Goal: Information Seeking & Learning: Learn about a topic

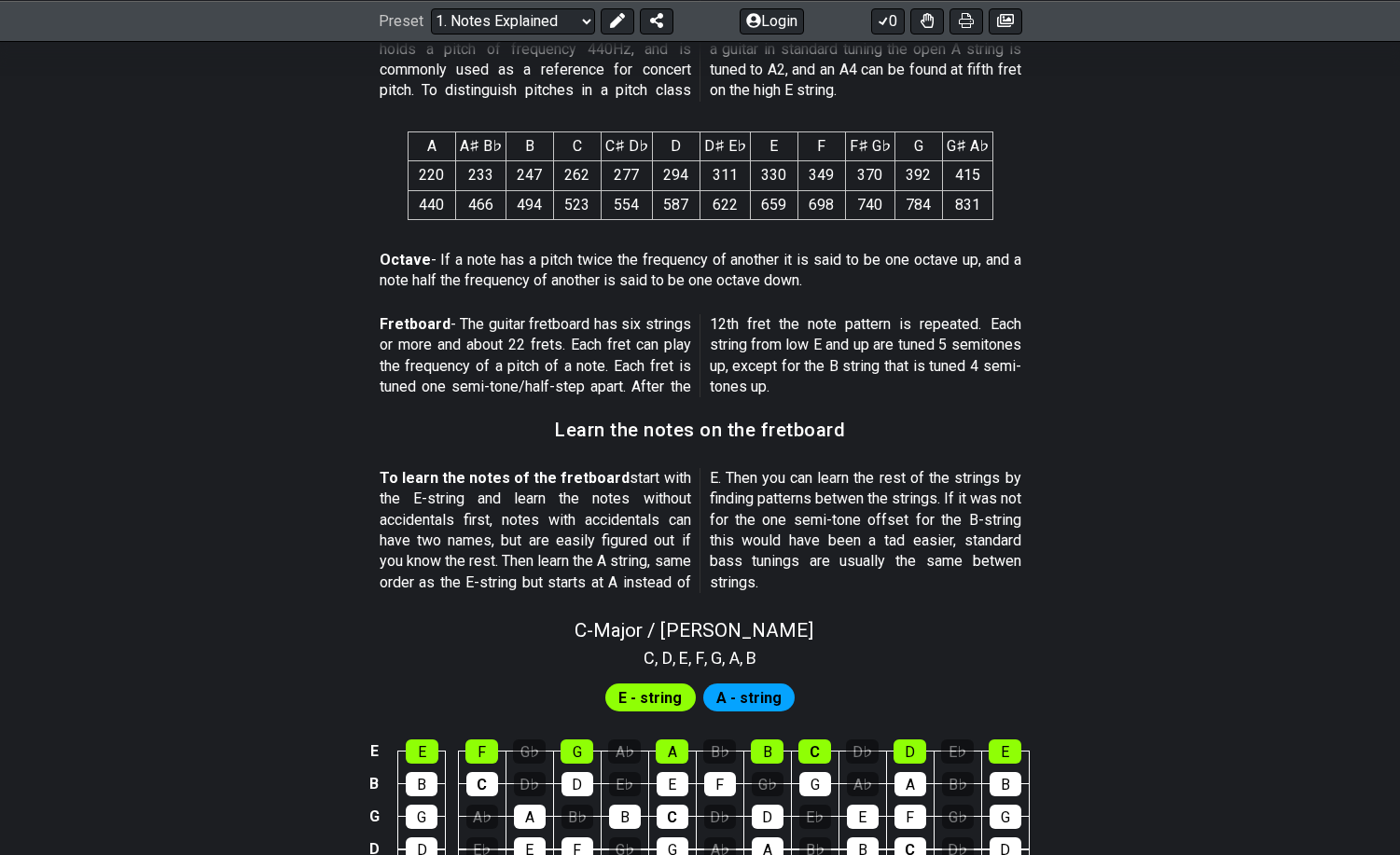
scroll to position [1305, 0]
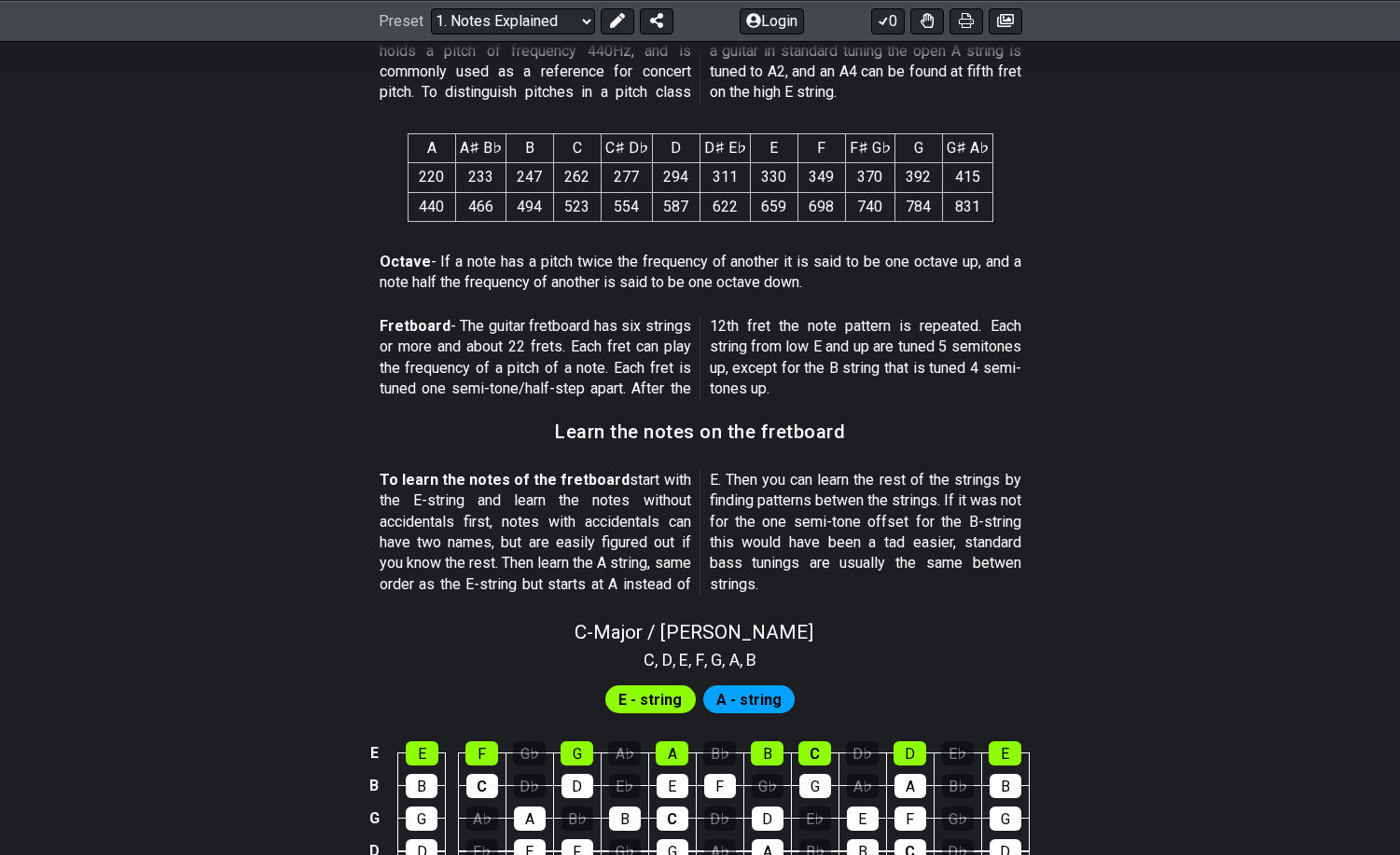
click at [736, 702] on span "A - string" at bounding box center [749, 700] width 65 height 27
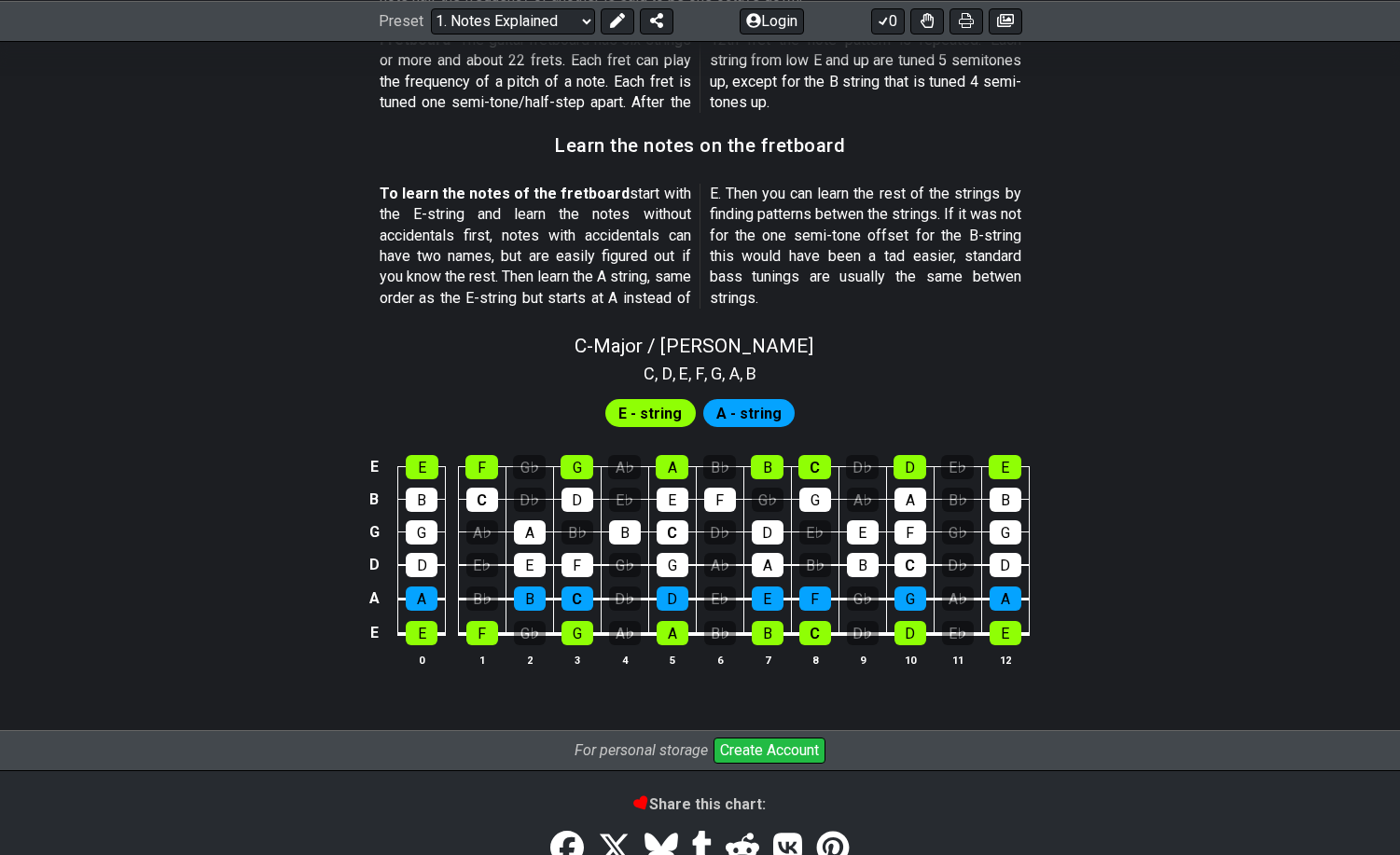
scroll to position [1366, 0]
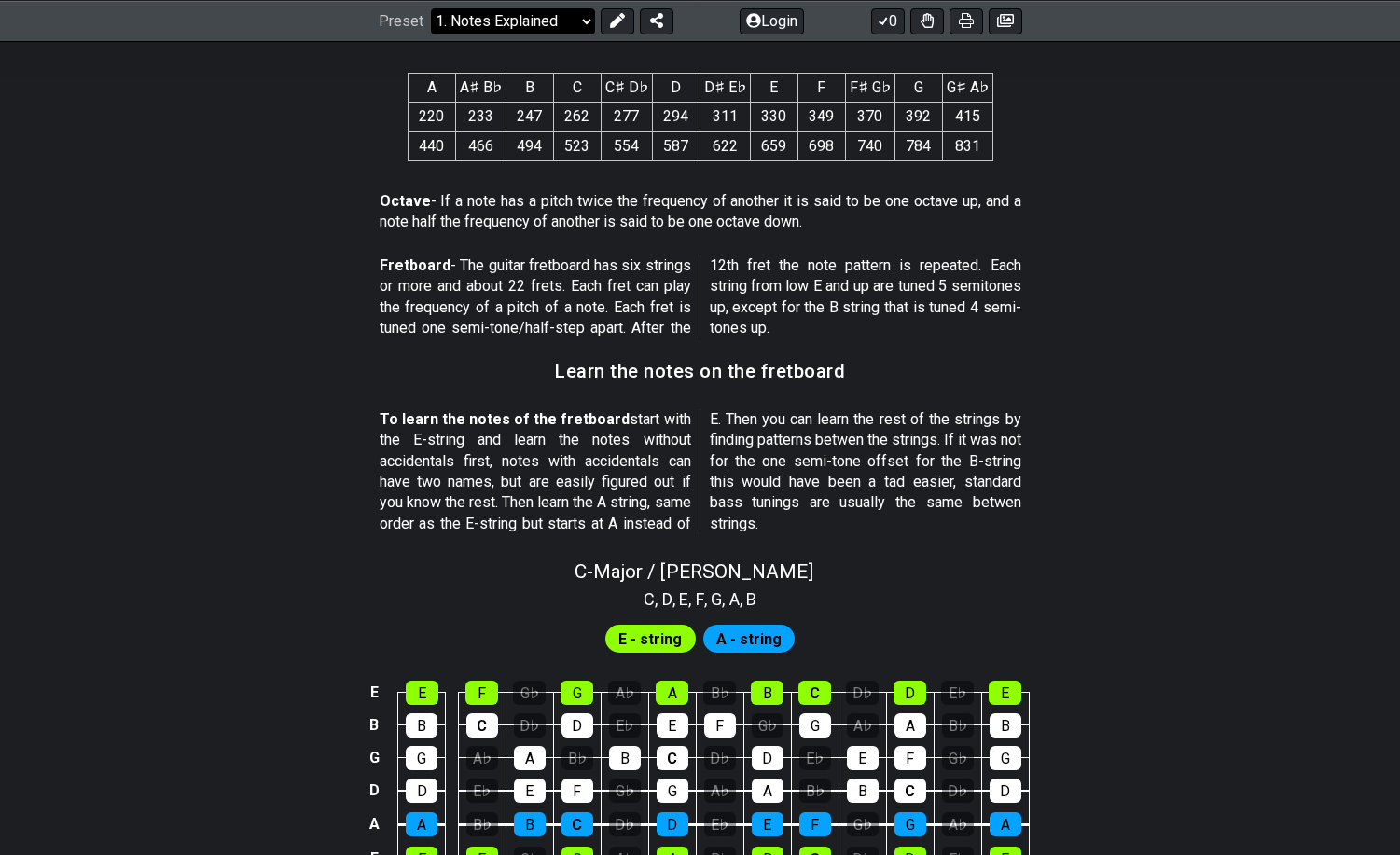
click at [522, 16] on select "Welcome to #fretflip! Initial Preset Custom Preset Minor Pentatonic Major Penta…" at bounding box center [513, 20] width 164 height 26
click at [431, 33] on select "Welcome to #fretflip! Initial Preset Custom Preset Minor Pentatonic Major Penta…" at bounding box center [513, 20] width 164 height 26
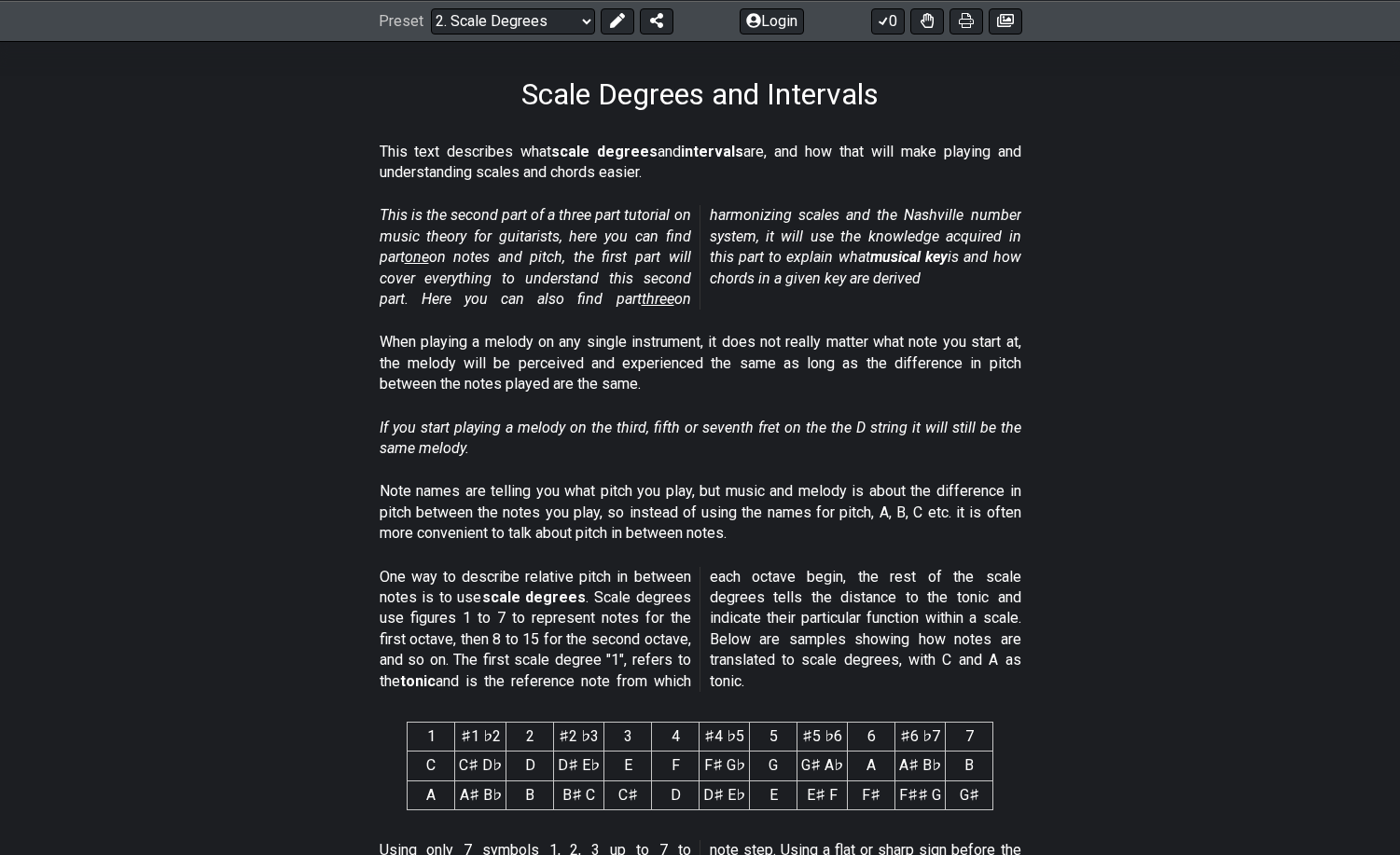
scroll to position [281, 0]
click at [852, 698] on div "One way to describe relative pitch in between notes is to use scale degrees . S…" at bounding box center [700, 631] width 642 height 148
click at [852, 558] on div "One way to describe relative pitch in between notes is to use scale degrees . S…" at bounding box center [700, 631] width 642 height 148
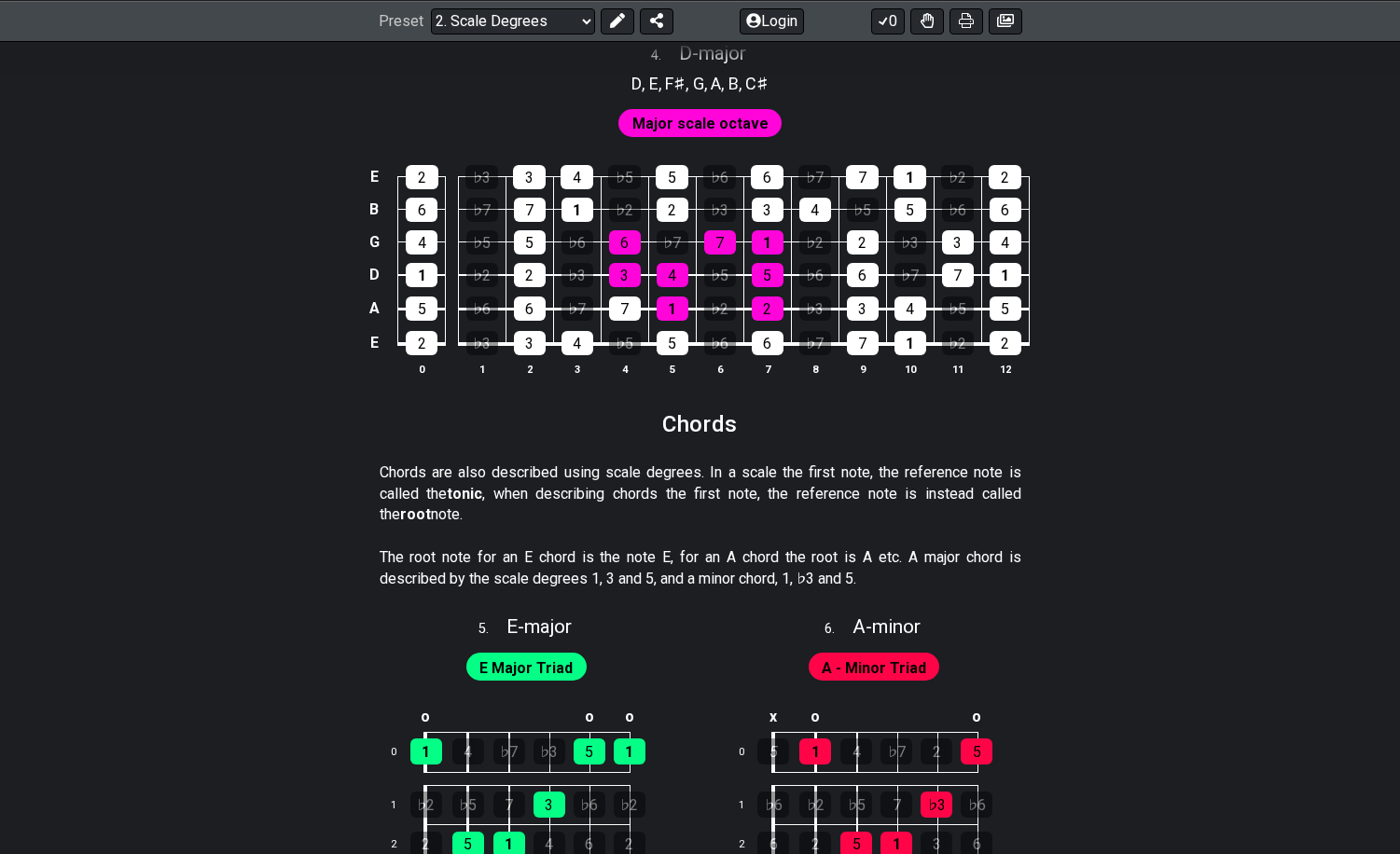
scroll to position [2699, 0]
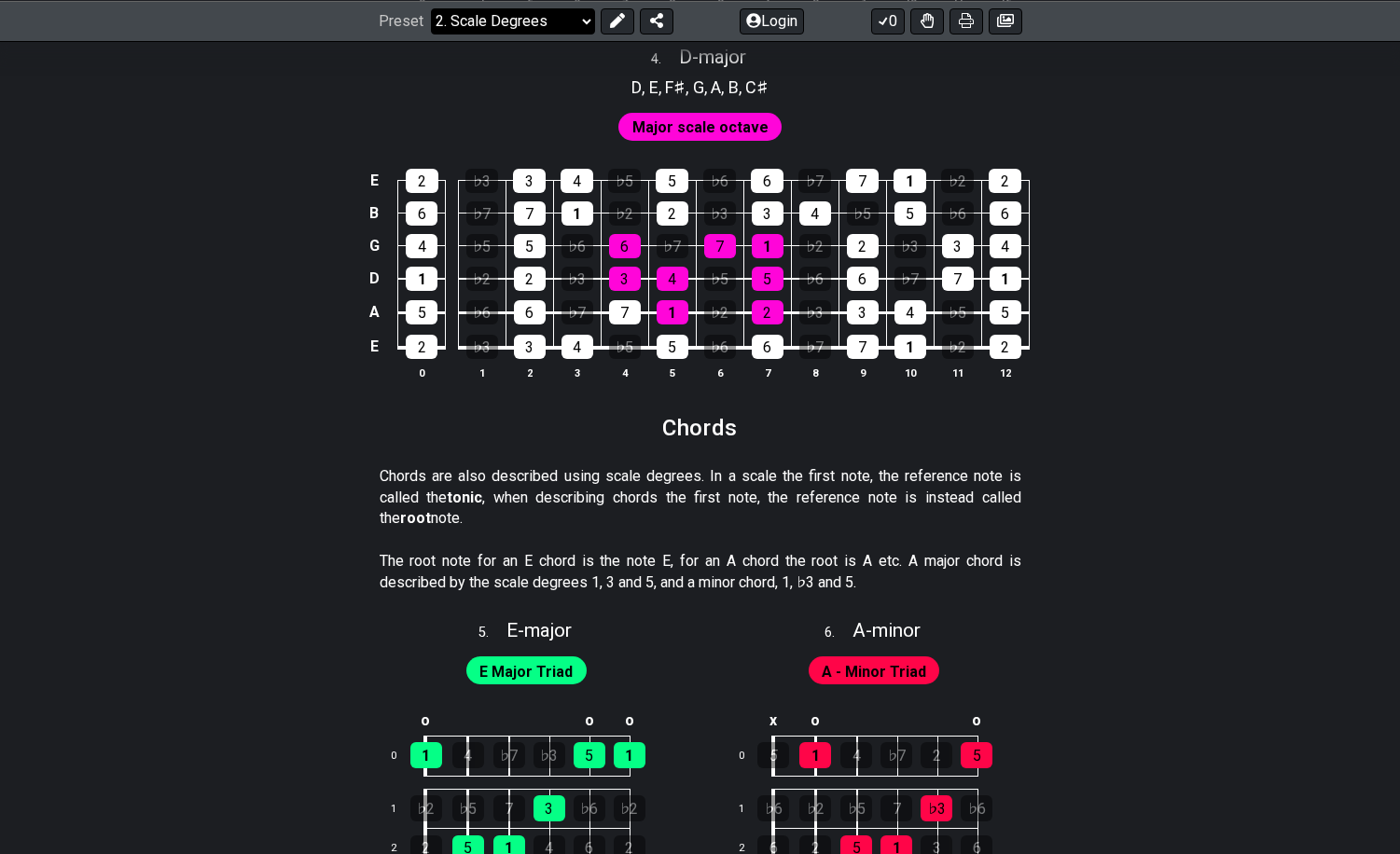
click at [449, 26] on select "Welcome to #fretflip! Initial Preset Custom Preset Minor Pentatonic Major Penta…" at bounding box center [513, 20] width 164 height 26
click at [431, 33] on select "Welcome to #fretflip! Initial Preset Custom Preset Minor Pentatonic Major Penta…" at bounding box center [513, 20] width 164 height 26
select select "/harmonizing-scales"
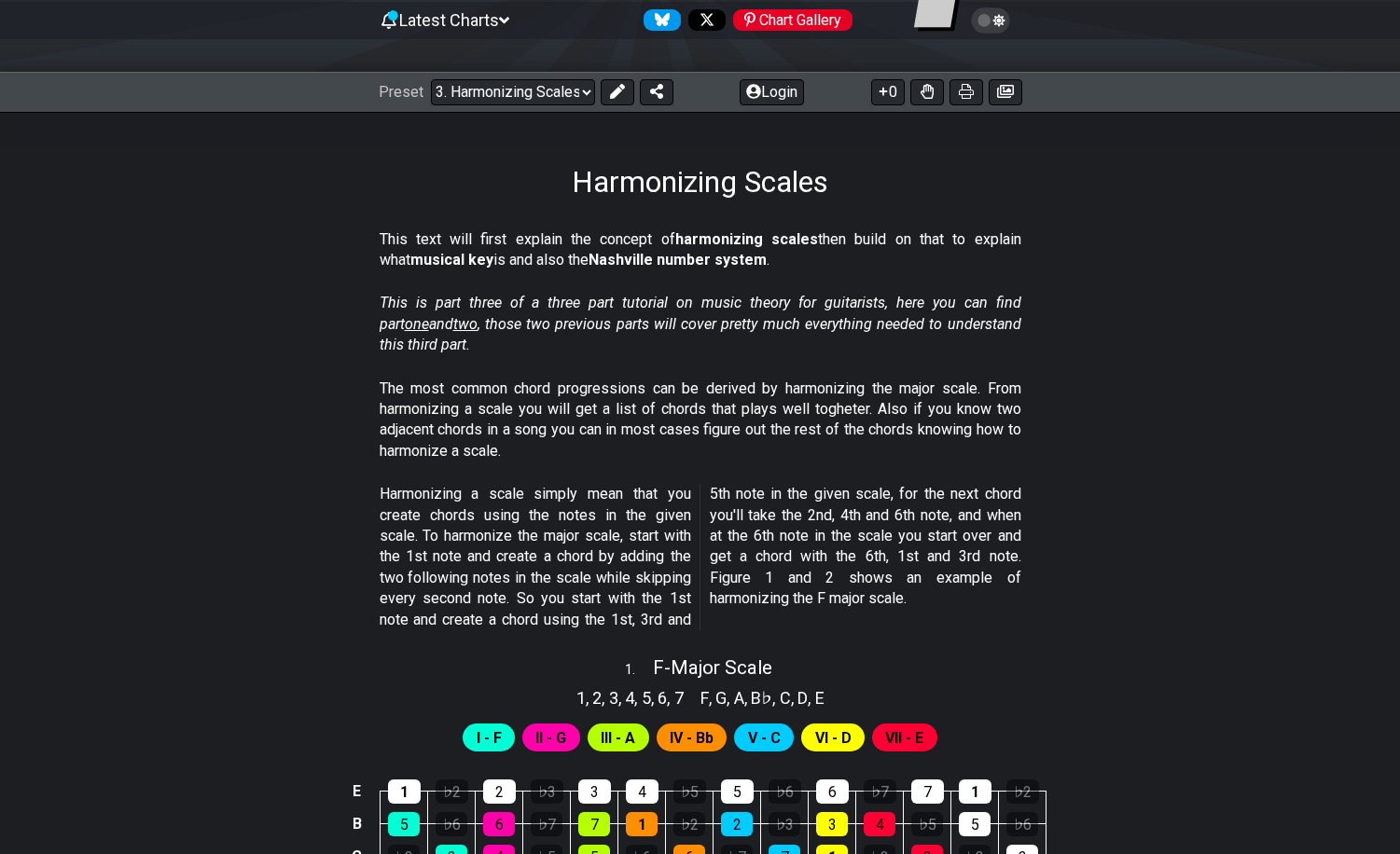
scroll to position [279, 0]
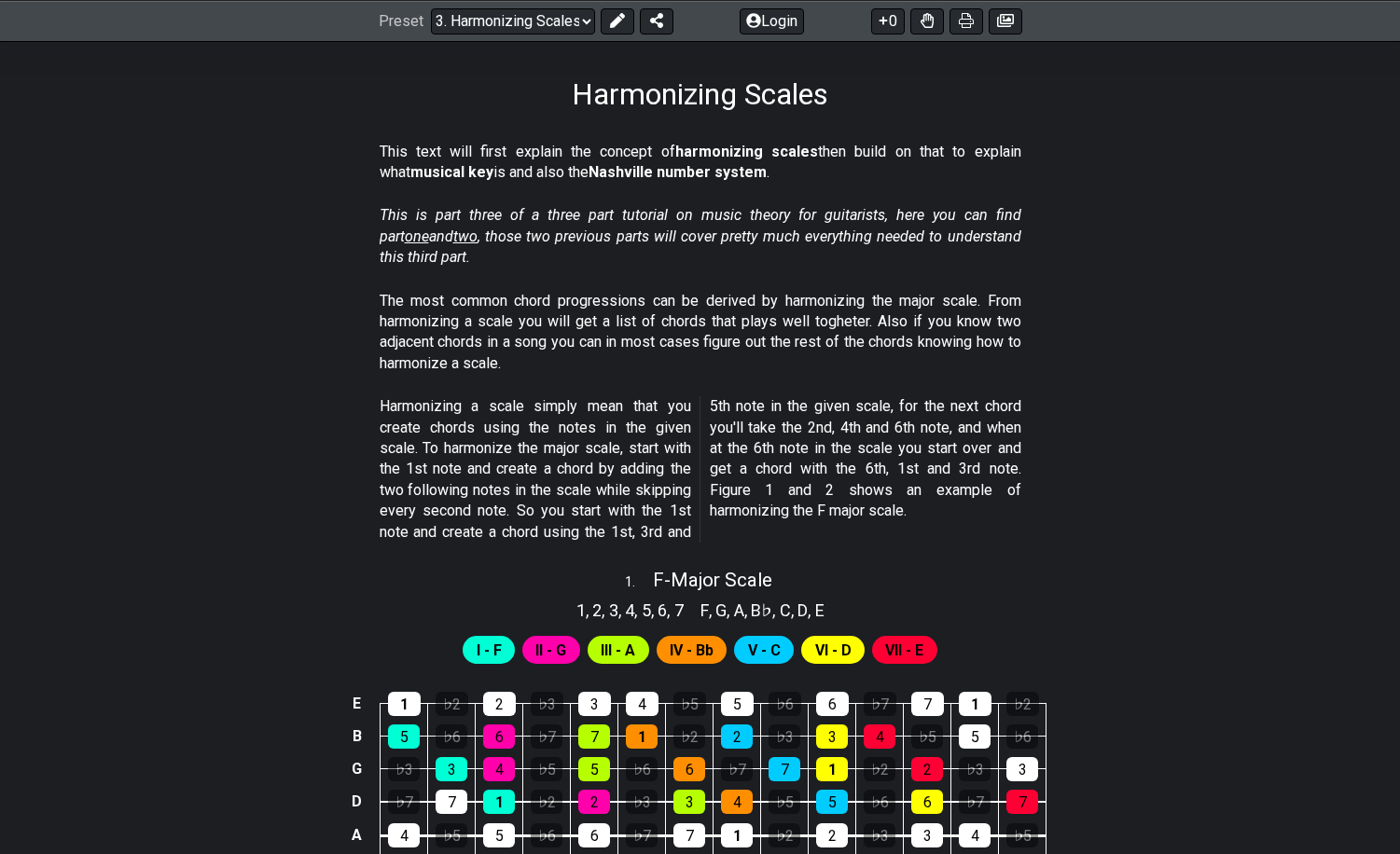
click at [852, 559] on div "1 . F - Major Scale" at bounding box center [700, 575] width 1400 height 35
select select "F"
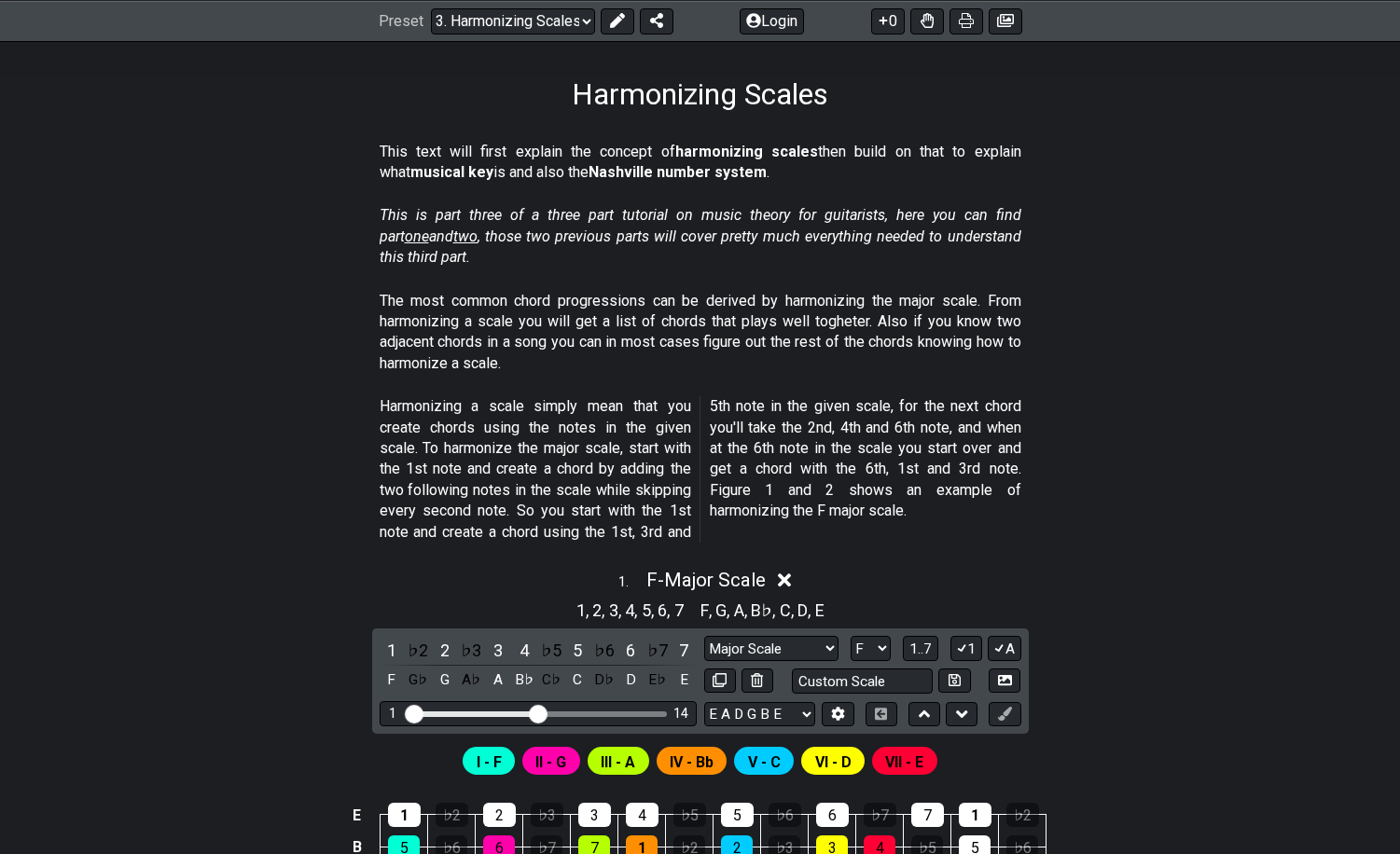
click at [852, 513] on section "Harmonizing a scale simply mean that you create chords using the notes in the g…" at bounding box center [700, 473] width 1400 height 169
drag, startPoint x: 1053, startPoint y: 266, endPoint x: 1027, endPoint y: 262, distance: 26.3
click at [852, 262] on section "This is part three of a three part tutorial on music theory for guitarists, her…" at bounding box center [700, 239] width 1400 height 85
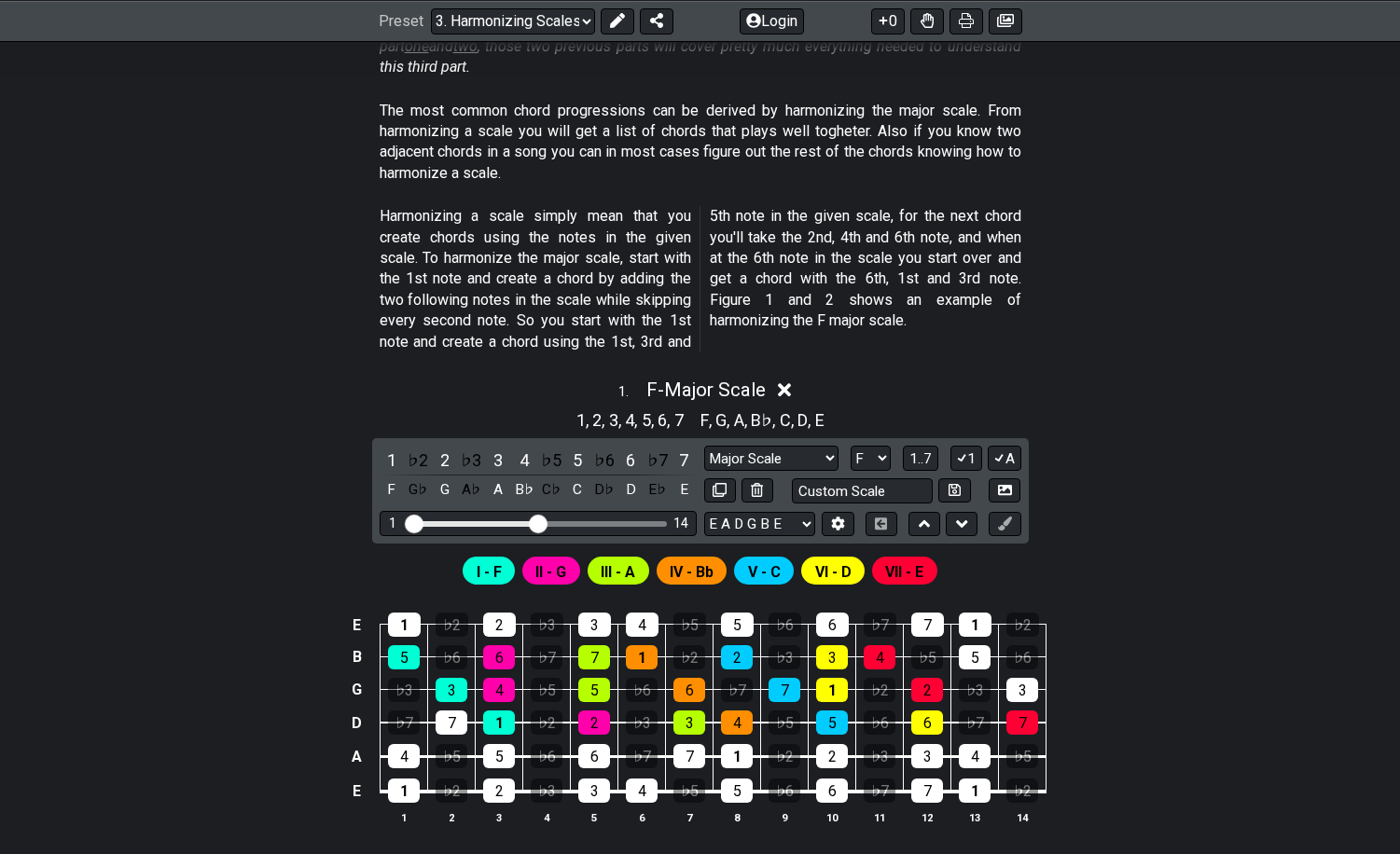
scroll to position [385, 0]
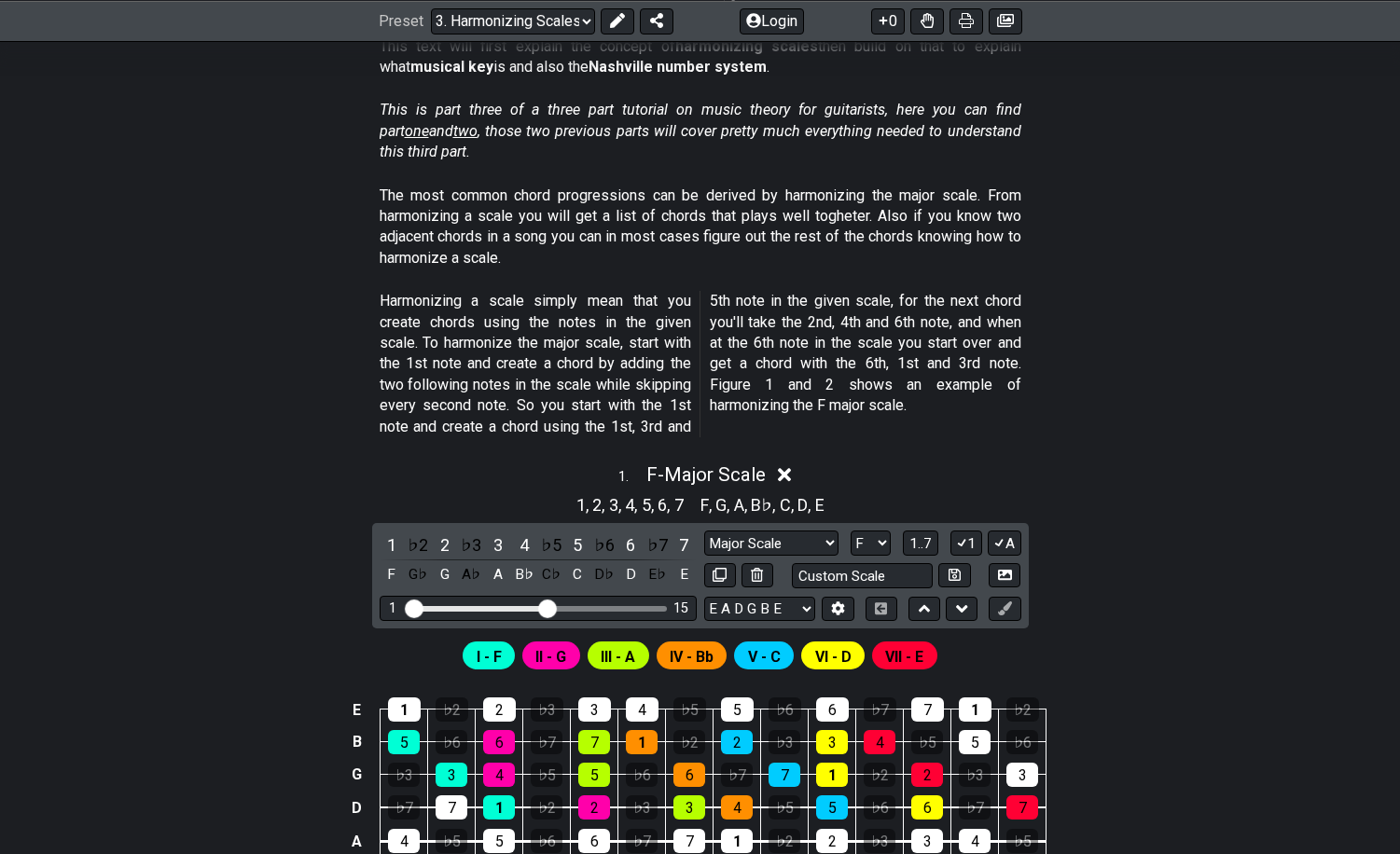
drag, startPoint x: 536, startPoint y: 606, endPoint x: 551, endPoint y: 606, distance: 15.0
click at [551, 607] on input "Visible fret range" at bounding box center [538, 607] width 265 height 0
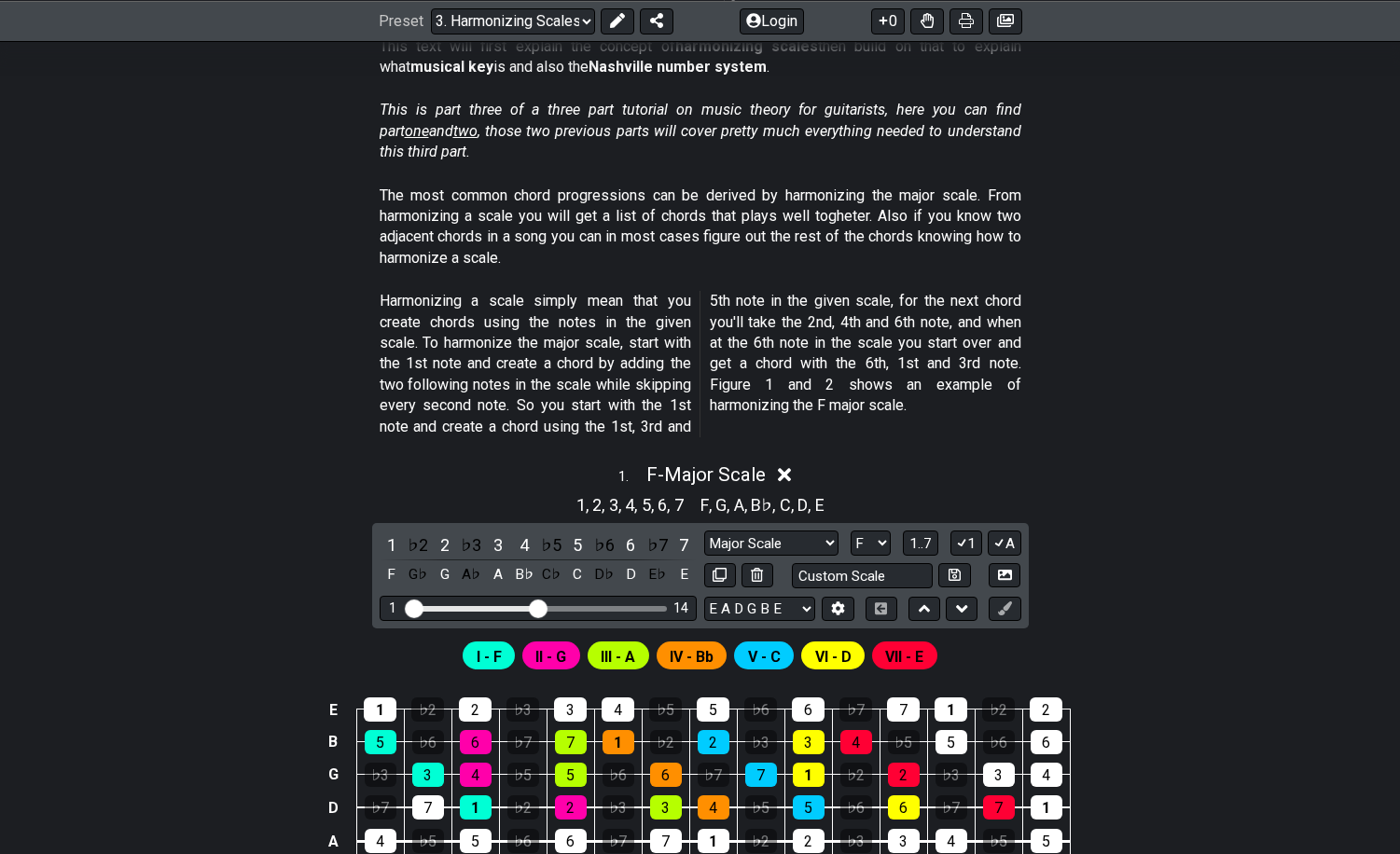
drag, startPoint x: 551, startPoint y: 606, endPoint x: 538, endPoint y: 605, distance: 13.0
click at [538, 607] on input "Visible fret range" at bounding box center [538, 607] width 265 height 0
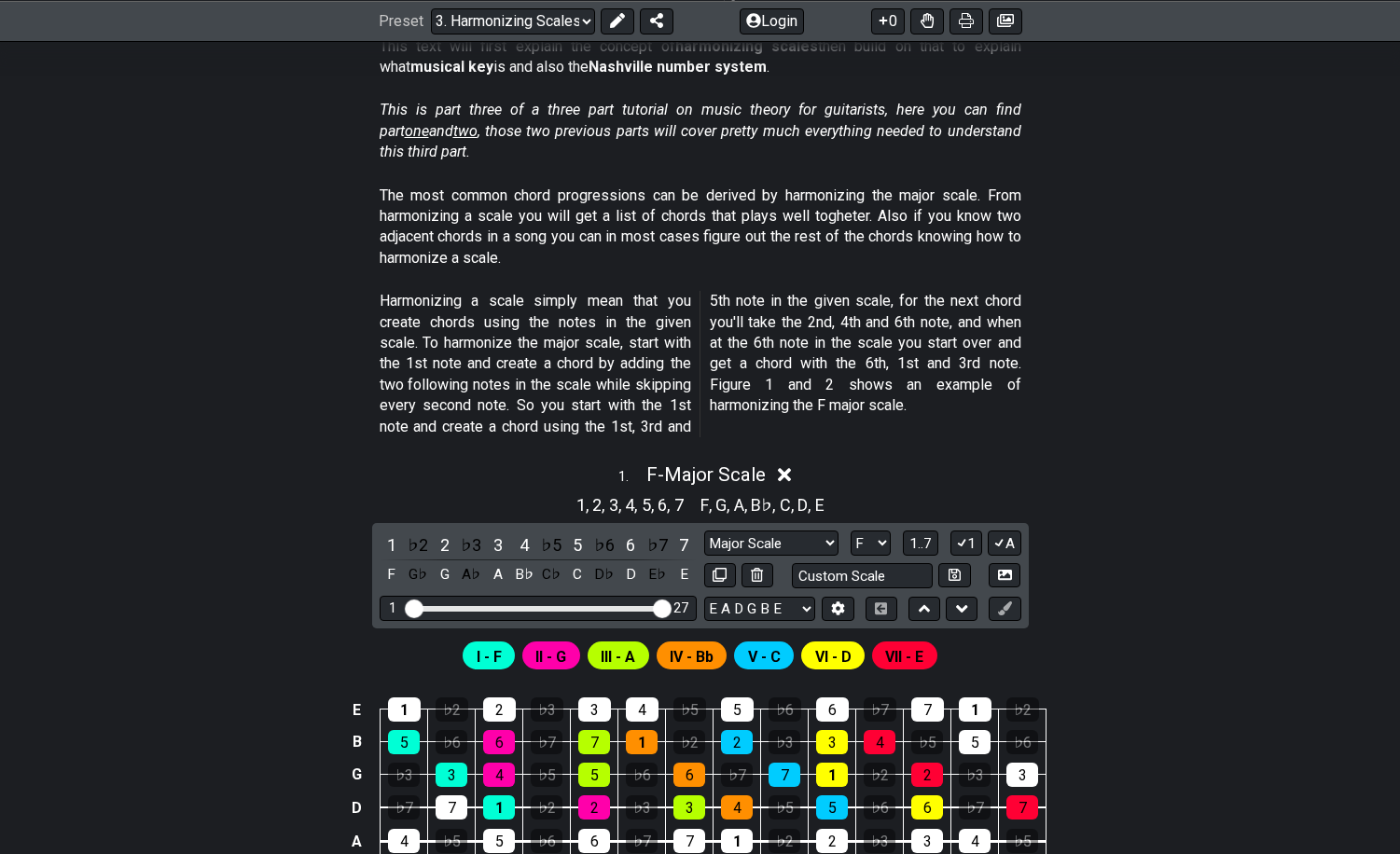
drag, startPoint x: 544, startPoint y: 608, endPoint x: 762, endPoint y: 611, distance: 218.0
click at [670, 607] on input "Visible fret range" at bounding box center [538, 607] width 265 height 0
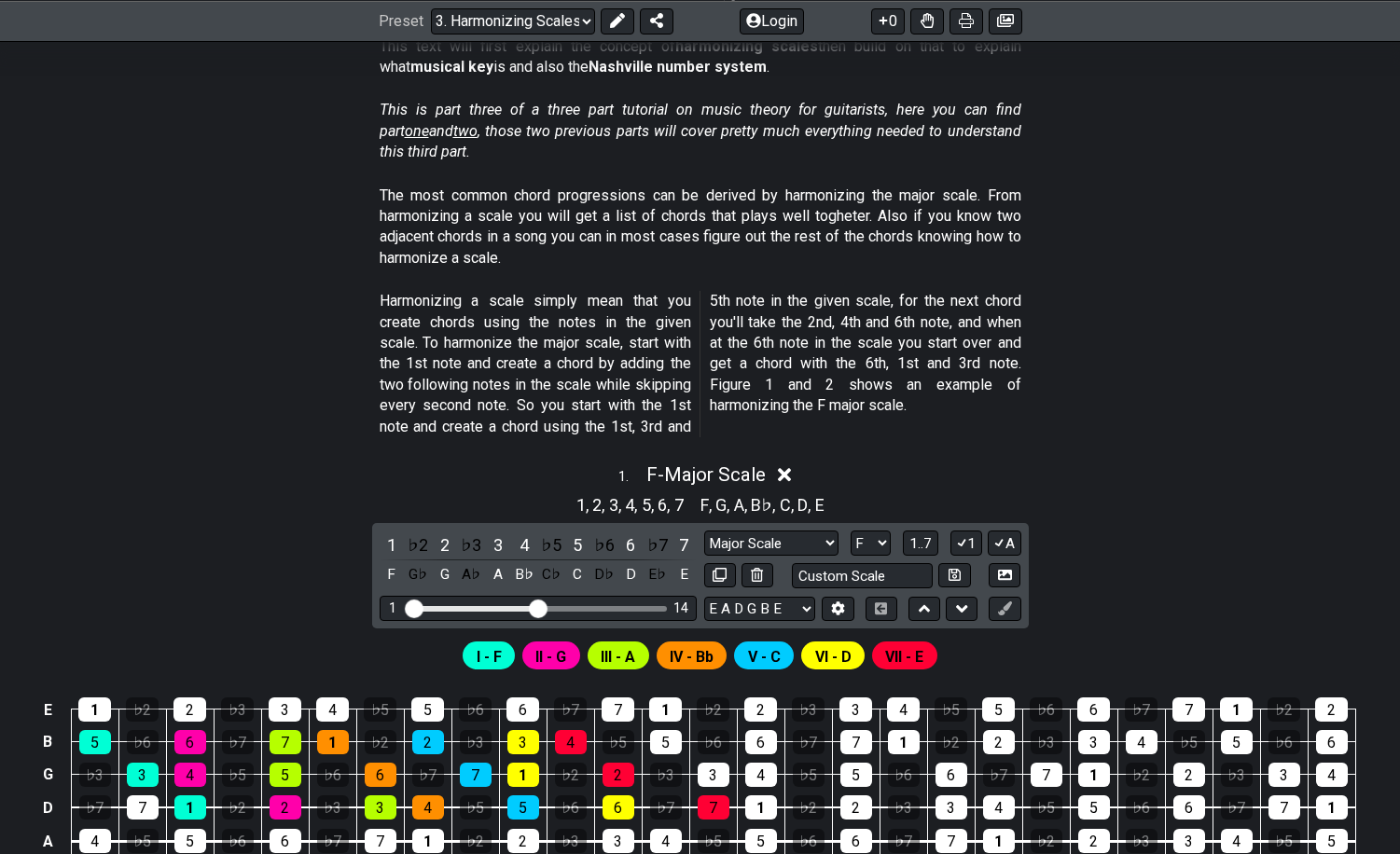
drag, startPoint x: 654, startPoint y: 609, endPoint x: 535, endPoint y: 600, distance: 119.3
click at [535, 607] on input "Visible fret range" at bounding box center [538, 607] width 265 height 0
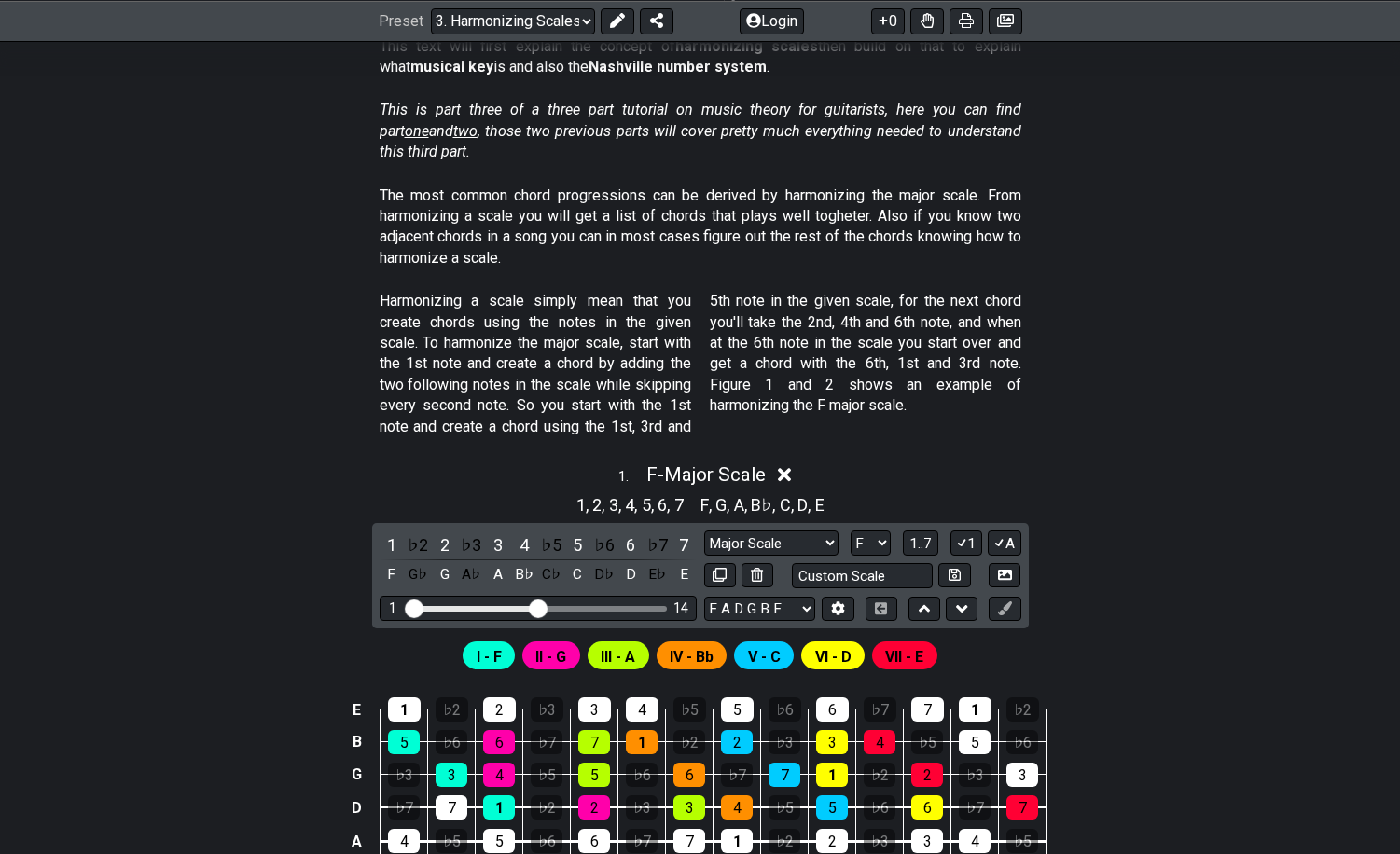
scroll to position [292, 0]
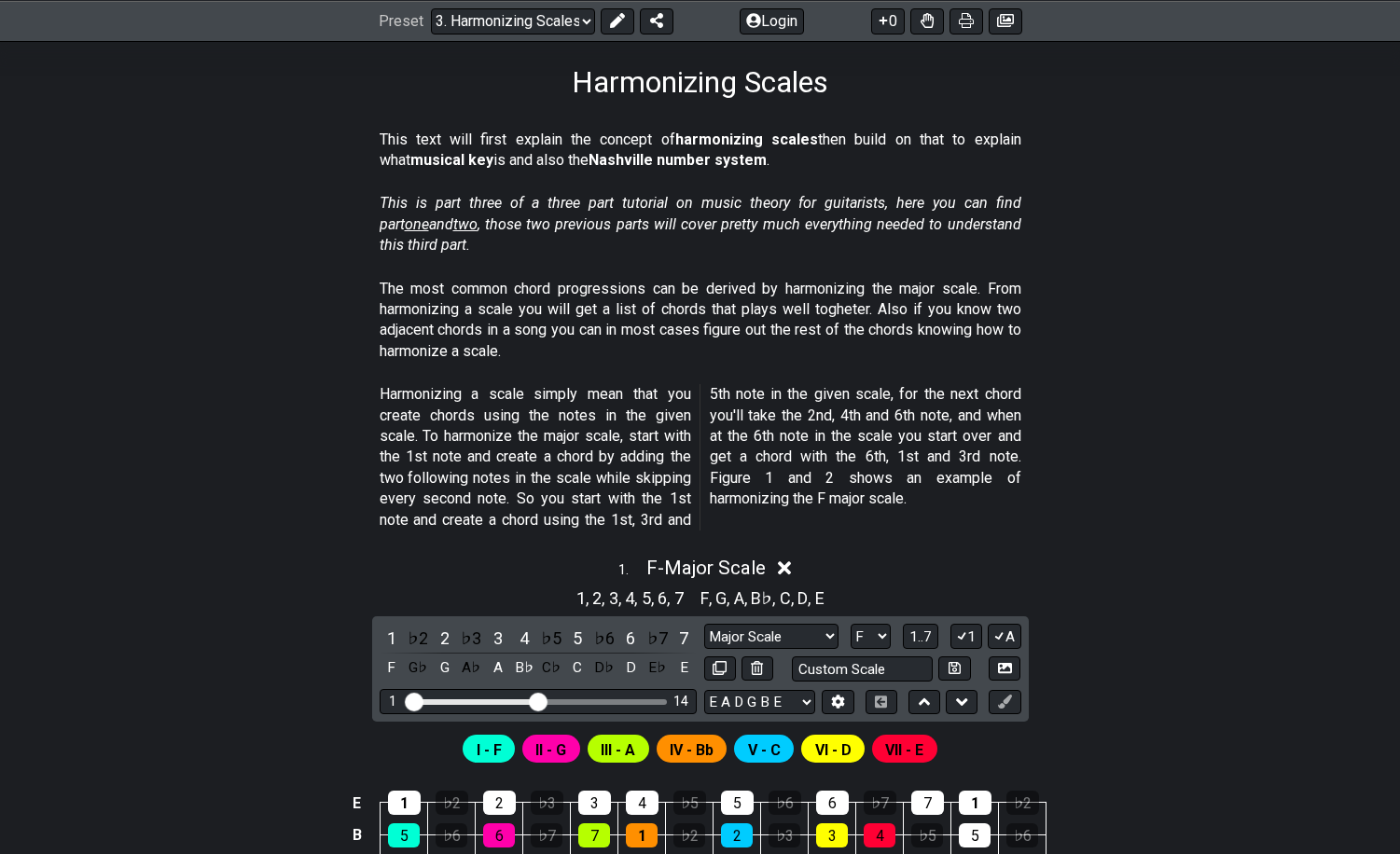
click at [852, 580] on div "1 , 2 , 3 , 4 , 5 , 6 , 7 F , G , A , B♭ , C , D , E" at bounding box center [700, 595] width 1400 height 30
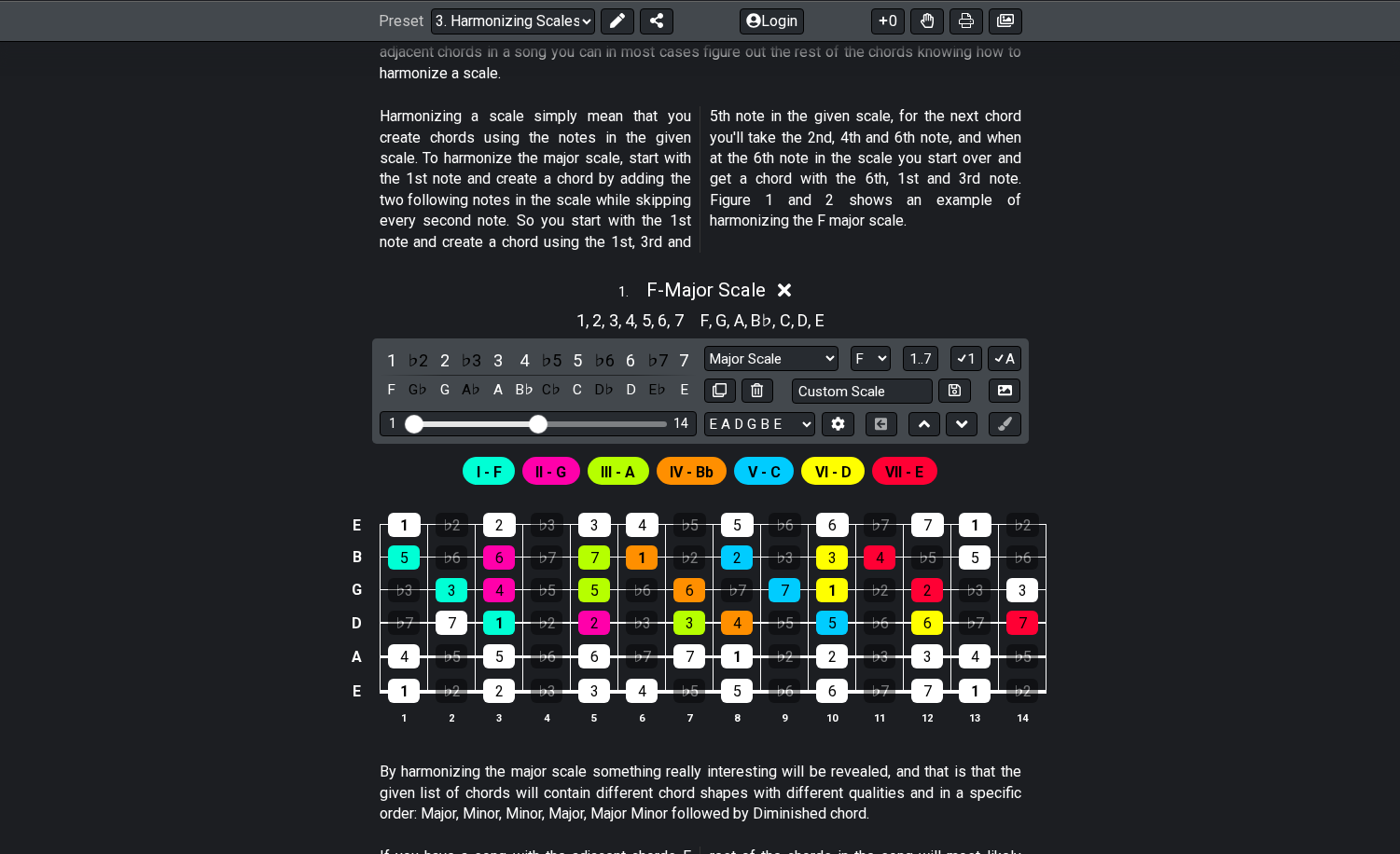
scroll to position [572, 0]
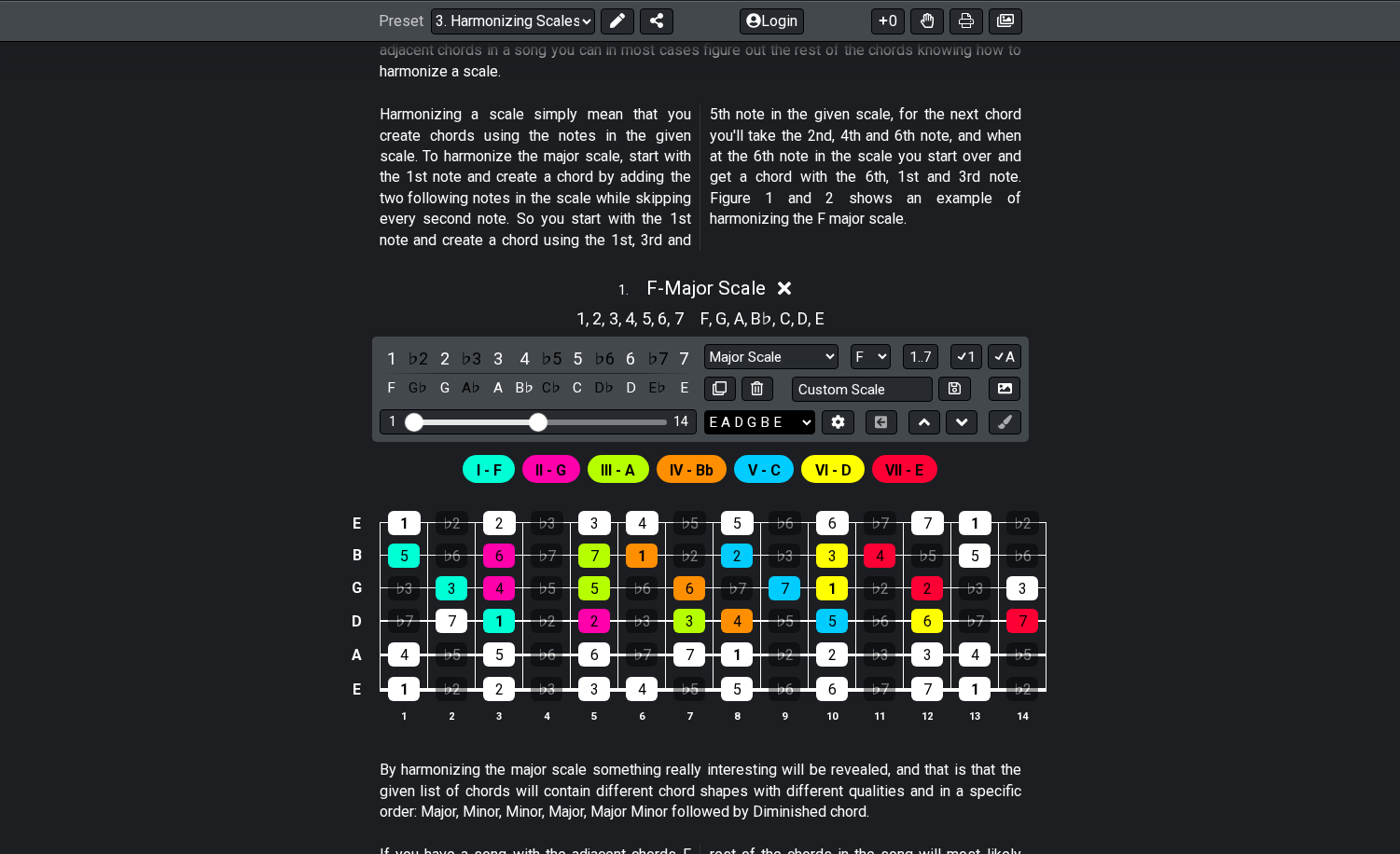
click at [783, 412] on select "E A D G B E E A D G B E E A D G B E B E A D F♯ B A D G C E A D A D G B E E♭ A♭ …" at bounding box center [759, 422] width 111 height 25
click at [704, 410] on select "E A D G B E E A D G B E E A D G B E B E A D F♯ B A D G C E A D A D G B E E♭ A♭ …" at bounding box center [759, 422] width 111 height 25
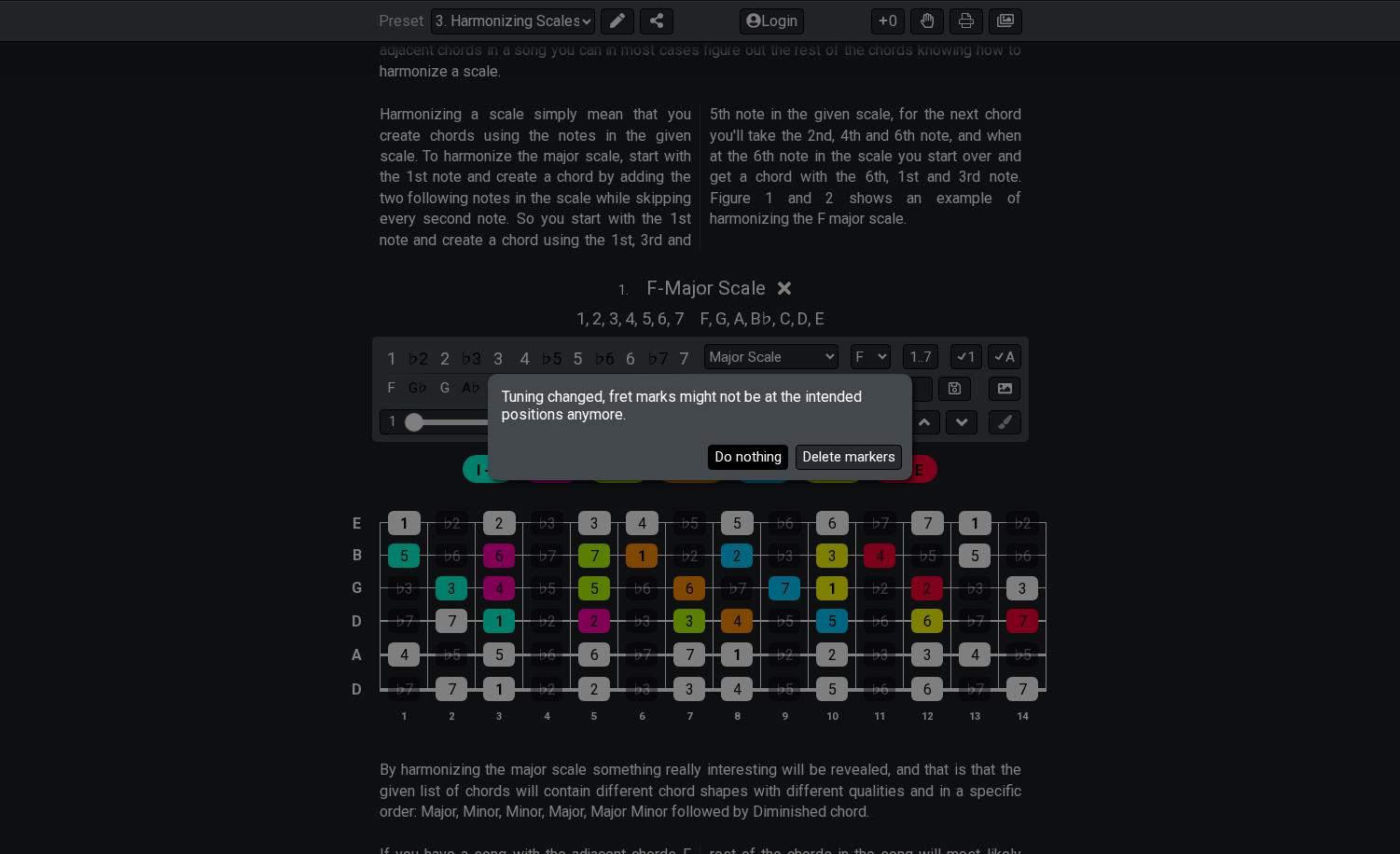
click at [767, 458] on button "Do nothing" at bounding box center [748, 458] width 80 height 25
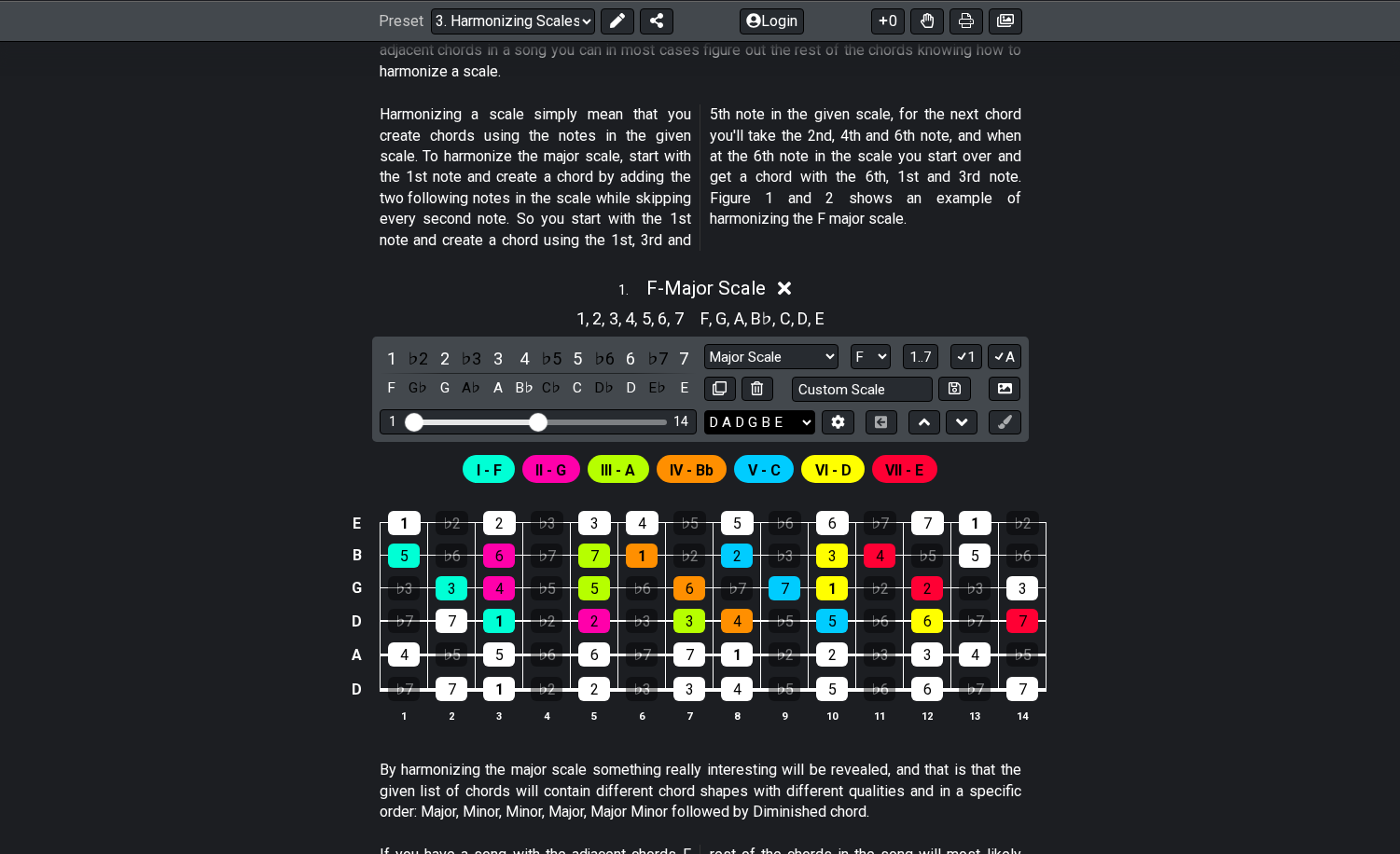
click at [773, 423] on select "E A D G B E E A D G B E E A D G B E B E A D F♯ B A D G C E A D A D G B E E♭ A♭ …" at bounding box center [759, 422] width 111 height 25
select select "E A D G B E"
click at [704, 410] on select "E A D G B E E A D G B E E A D G B E B E A D F♯ B A D G C E A D A D G B E E♭ A♭ …" at bounding box center [759, 422] width 111 height 25
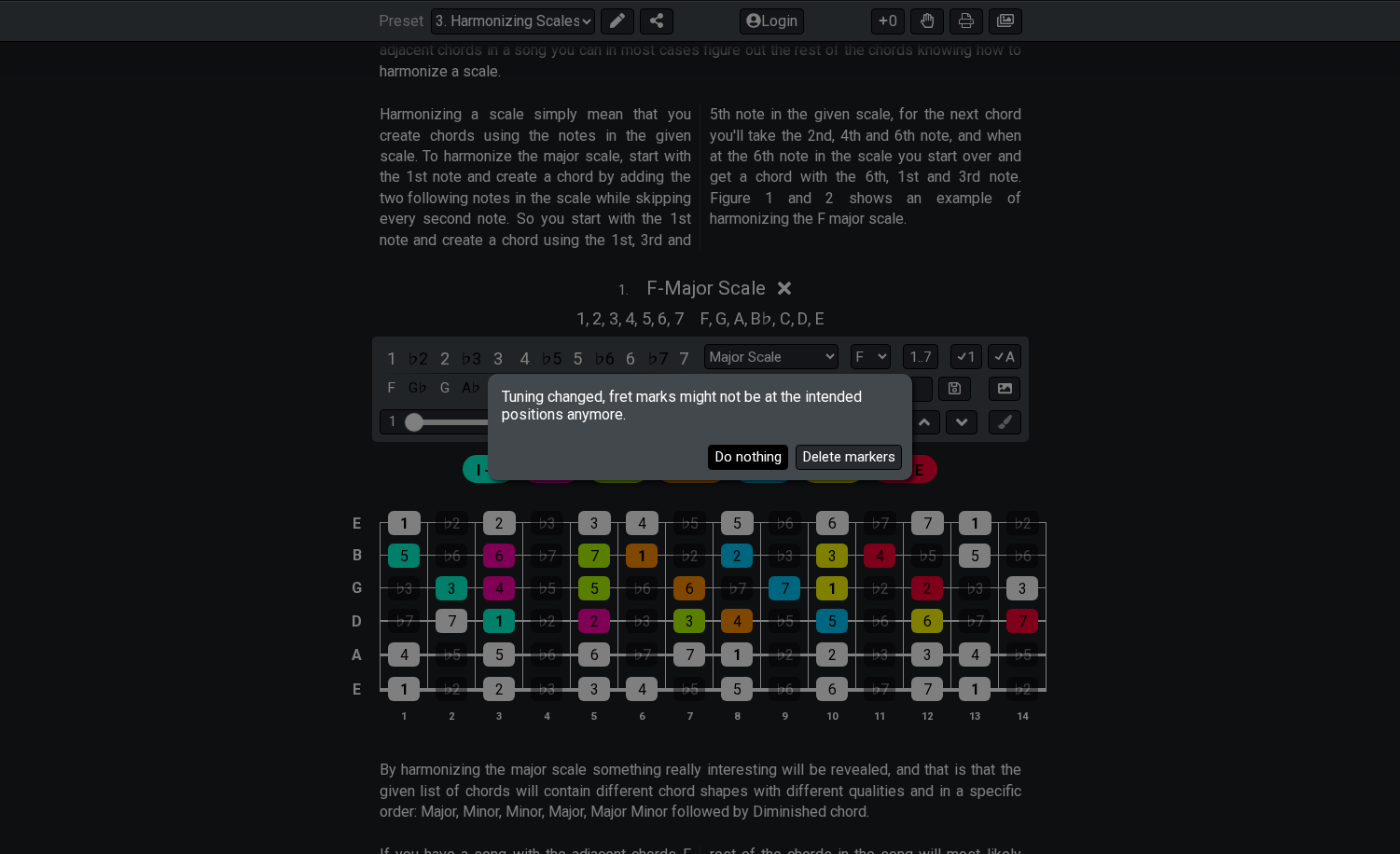
click at [745, 447] on button "Do nothing" at bounding box center [748, 458] width 80 height 25
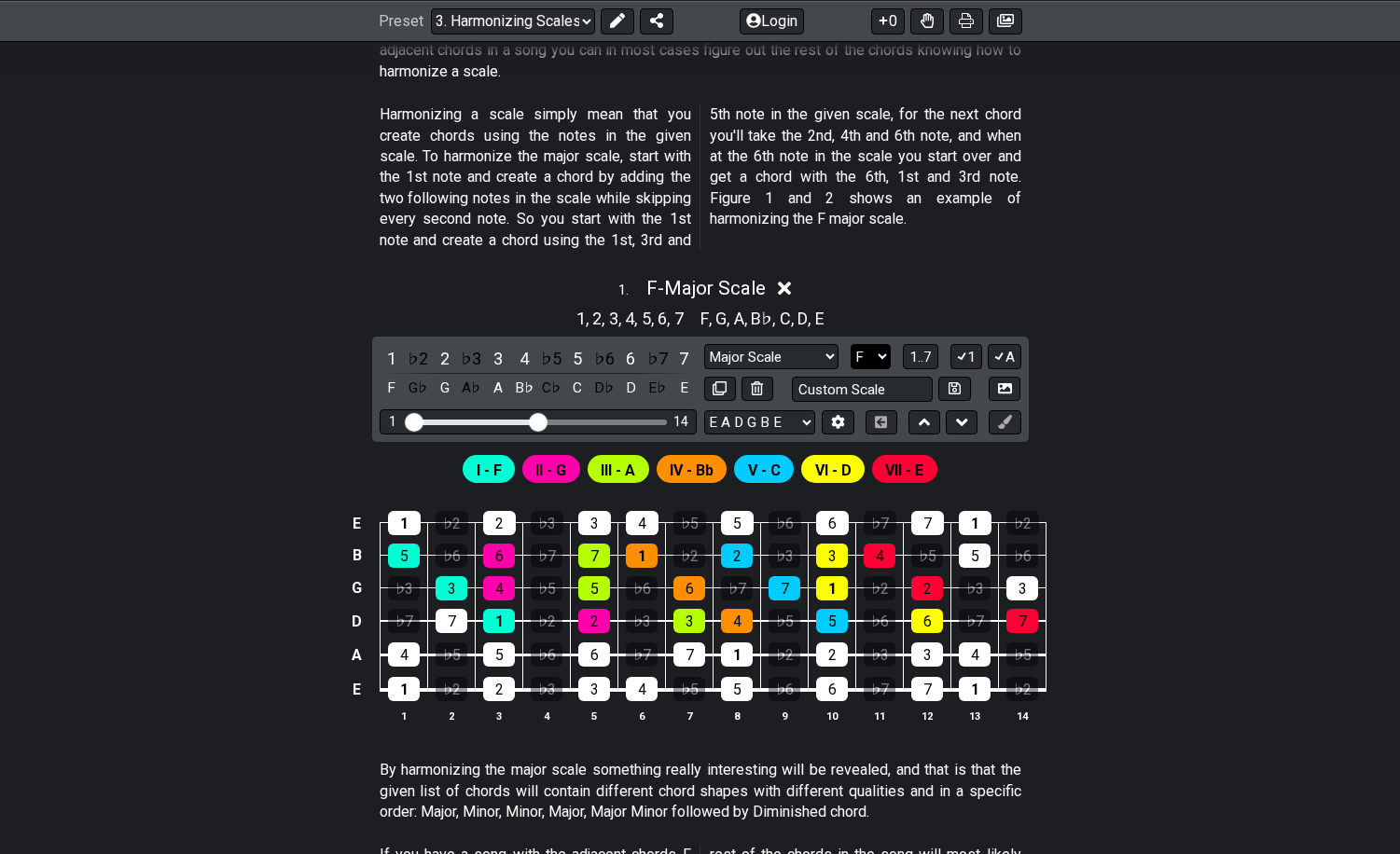
click at [852, 351] on select "A♭ A A♯ B♭ B C C♯ D♭ D D♯ E♭ E F F♯ G♭ G G♯" at bounding box center [871, 356] width 40 height 25
click at [395, 357] on div "1" at bounding box center [391, 358] width 24 height 25
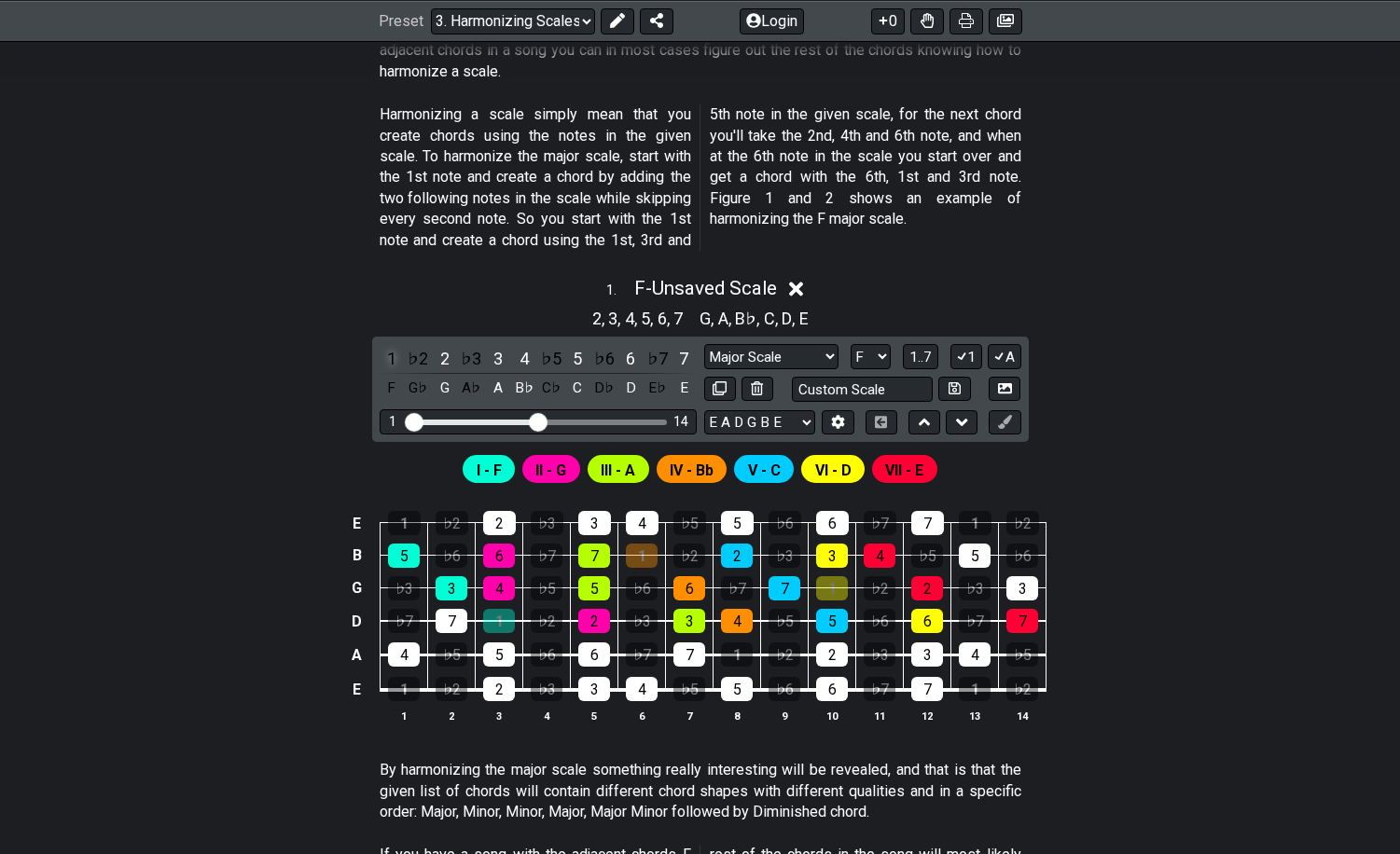
click at [395, 357] on div "1" at bounding box center [391, 358] width 24 height 25
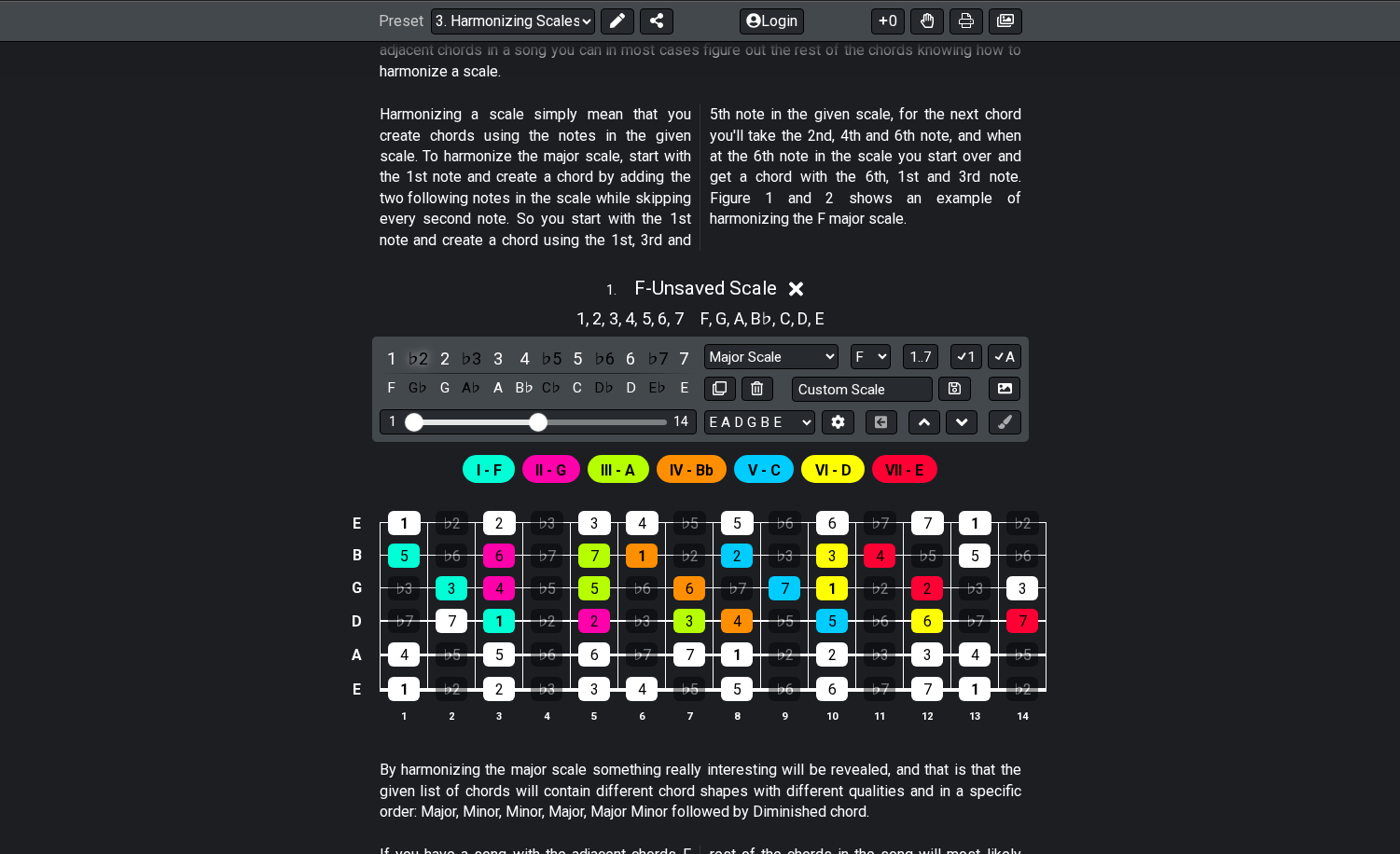
click at [420, 359] on div "♭2" at bounding box center [417, 358] width 24 height 25
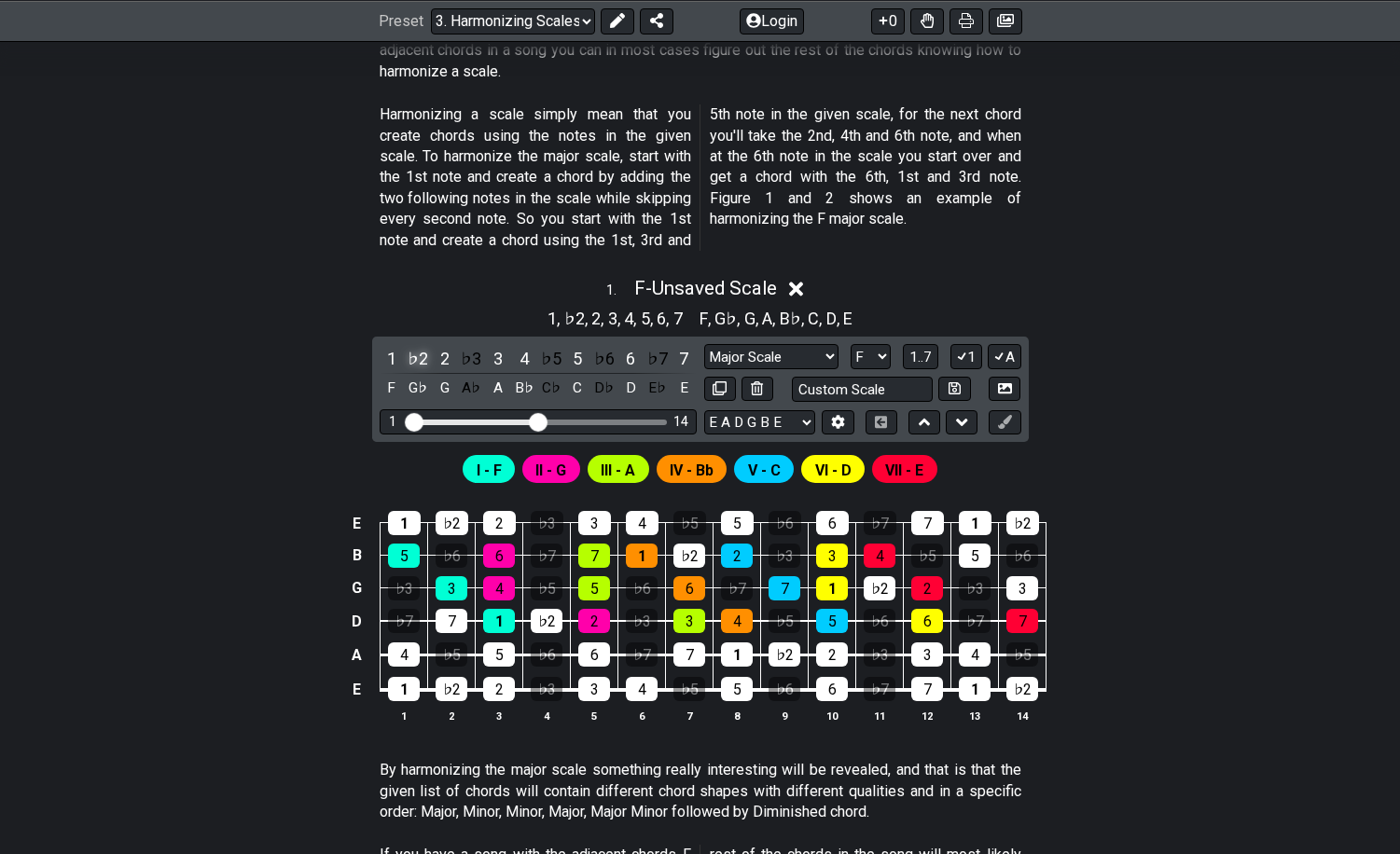
click at [415, 359] on div "♭2" at bounding box center [417, 358] width 24 height 25
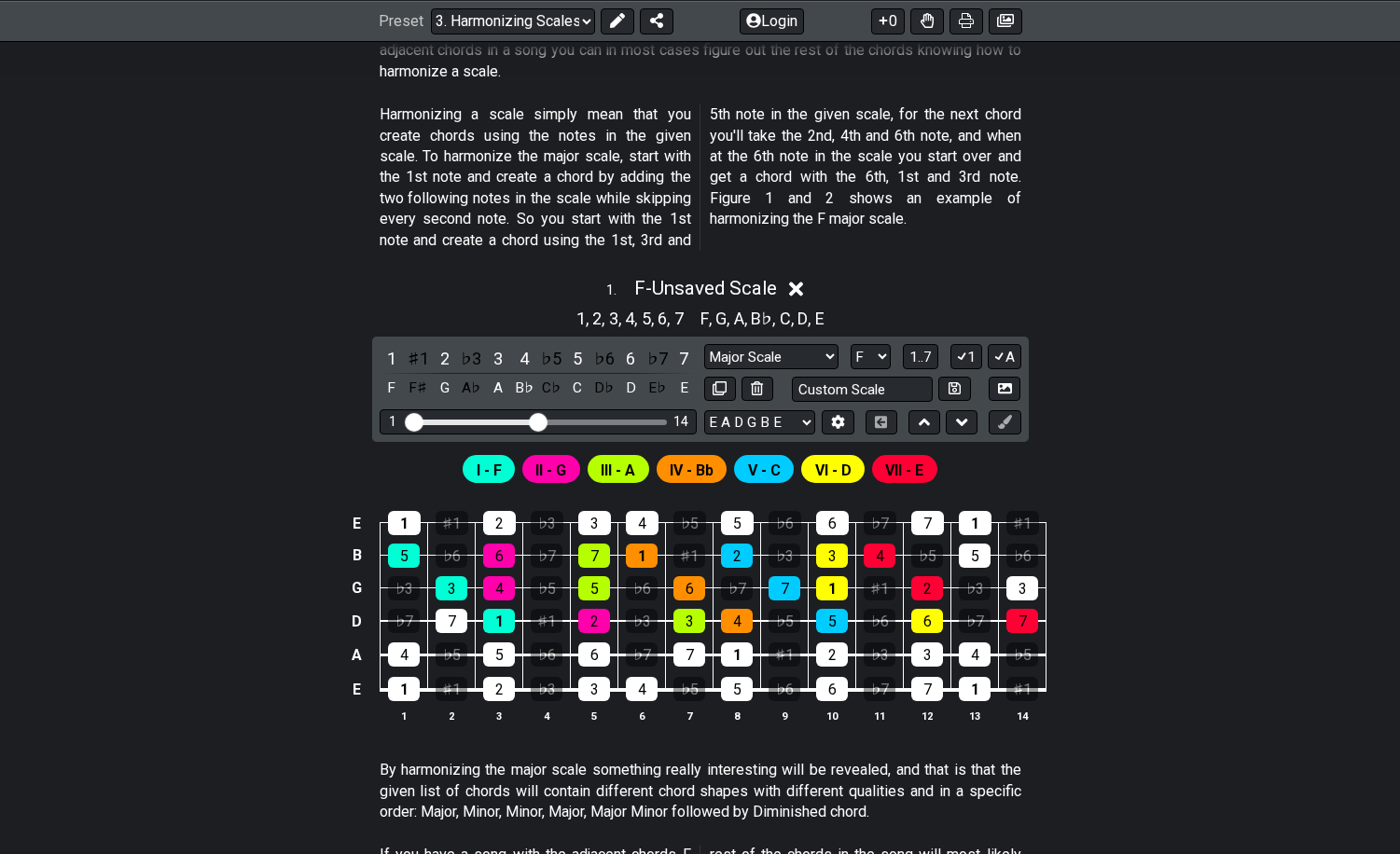
click at [802, 286] on icon at bounding box center [795, 289] width 14 height 14
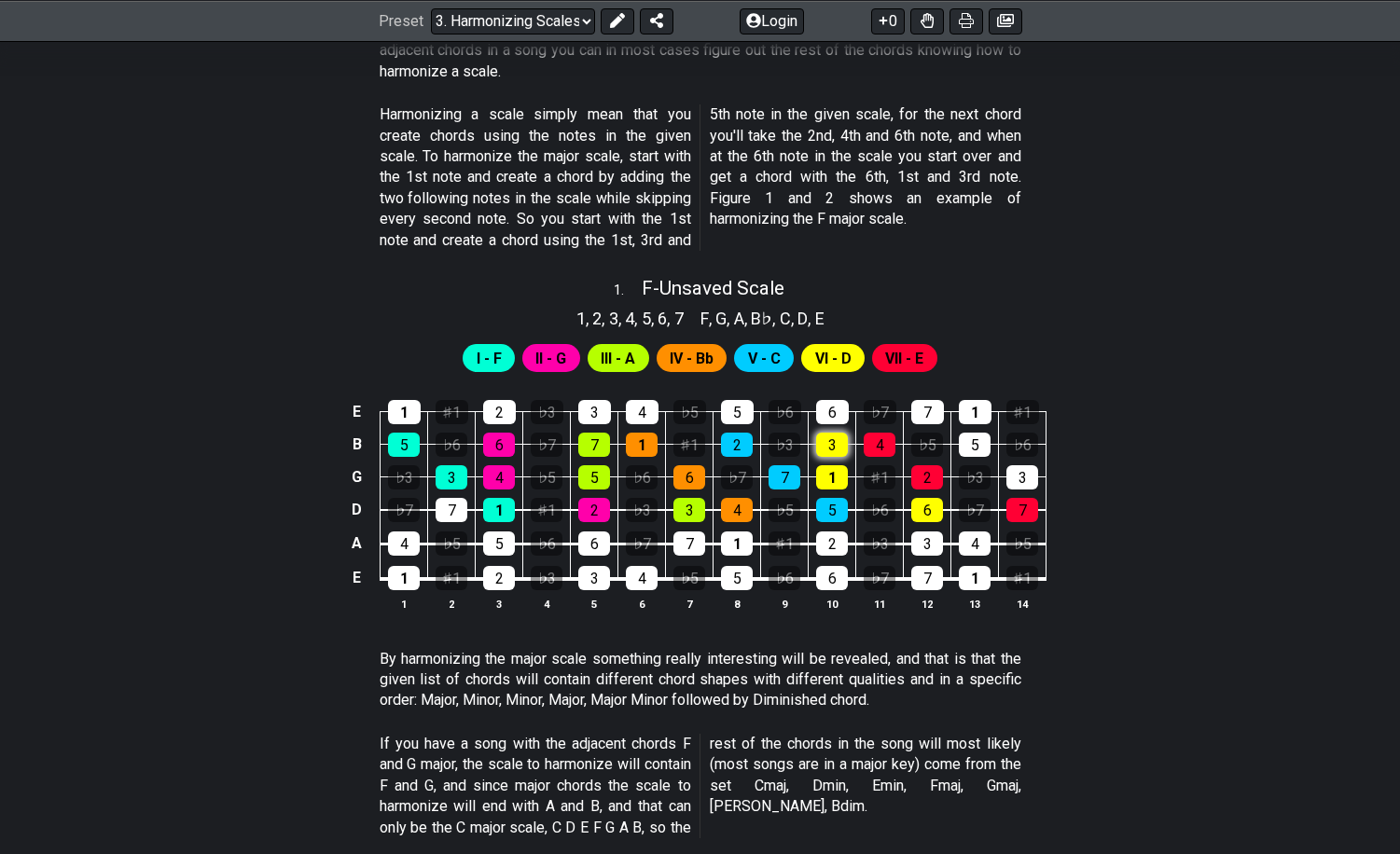
click at [824, 440] on div "3" at bounding box center [832, 444] width 31 height 24
click at [823, 448] on div "3" at bounding box center [832, 444] width 31 height 24
click at [772, 295] on span "F - Unsaved Scale" at bounding box center [713, 287] width 143 height 22
select select "F"
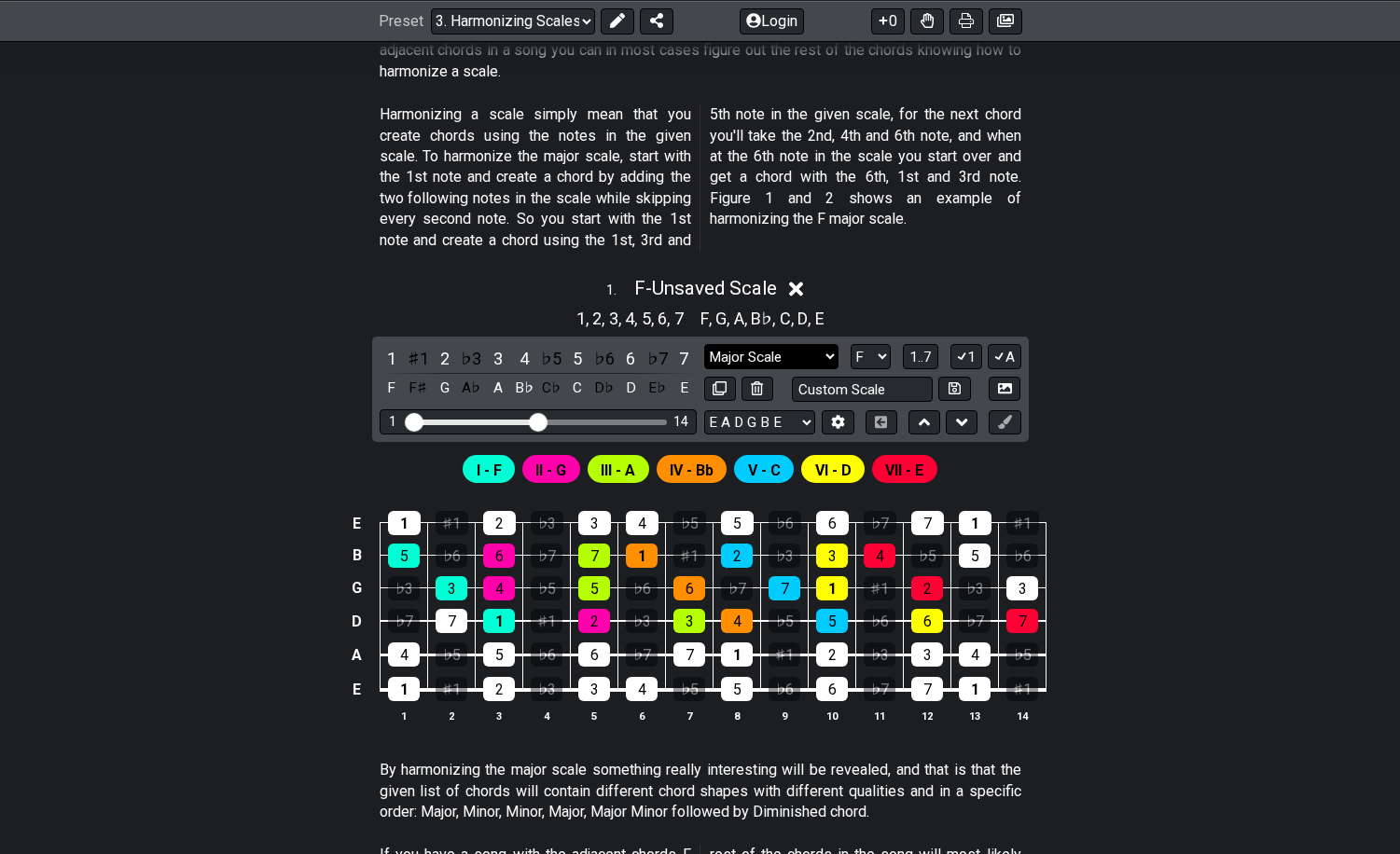
click at [795, 356] on select "Major Scale Major Scale Minor Pentatonic Major Pentatonic Minor Blues Major Blu…" at bounding box center [771, 356] width 134 height 25
click at [750, 382] on button at bounding box center [757, 389] width 31 height 25
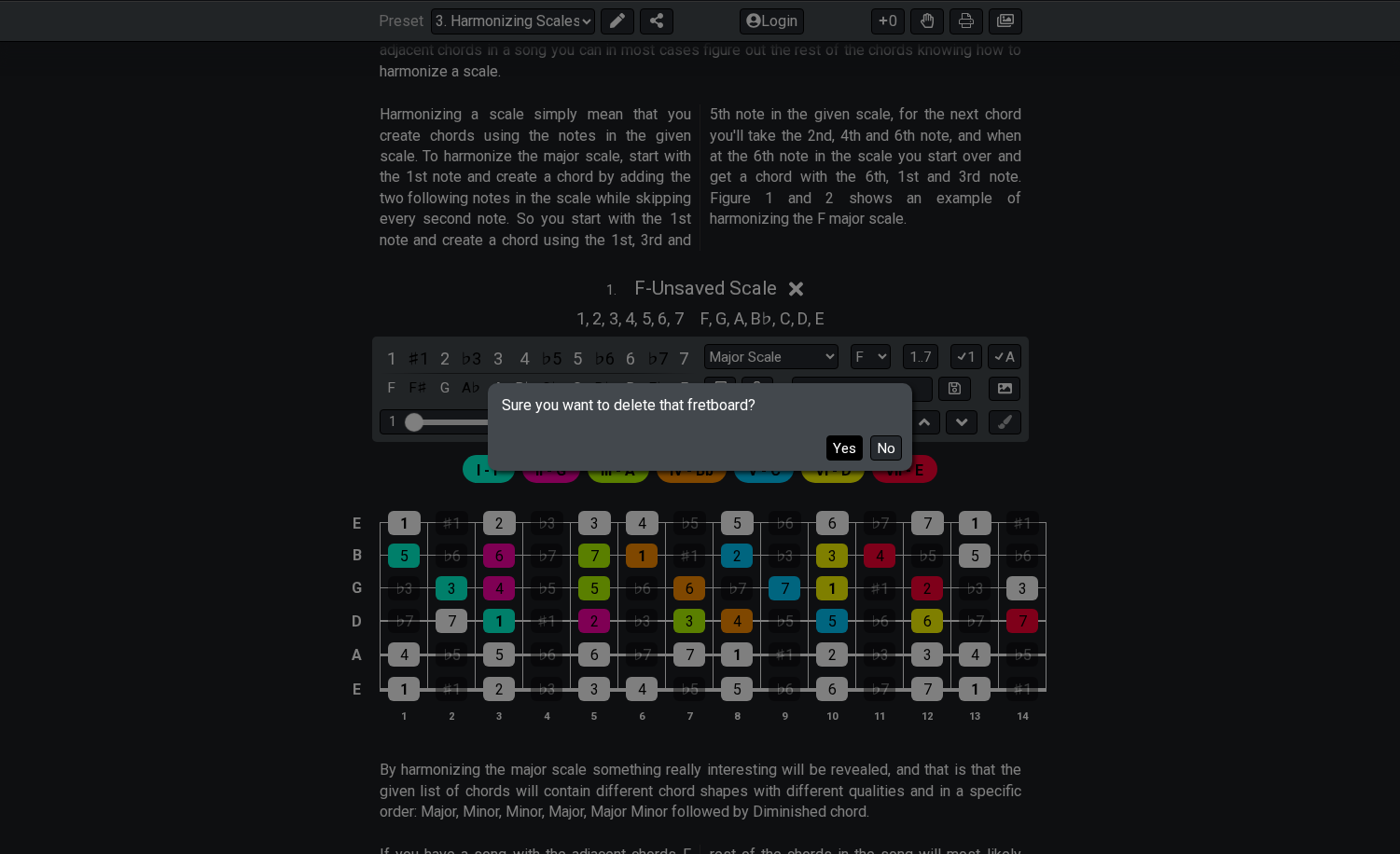
click at [839, 451] on button "Yes" at bounding box center [845, 448] width 36 height 25
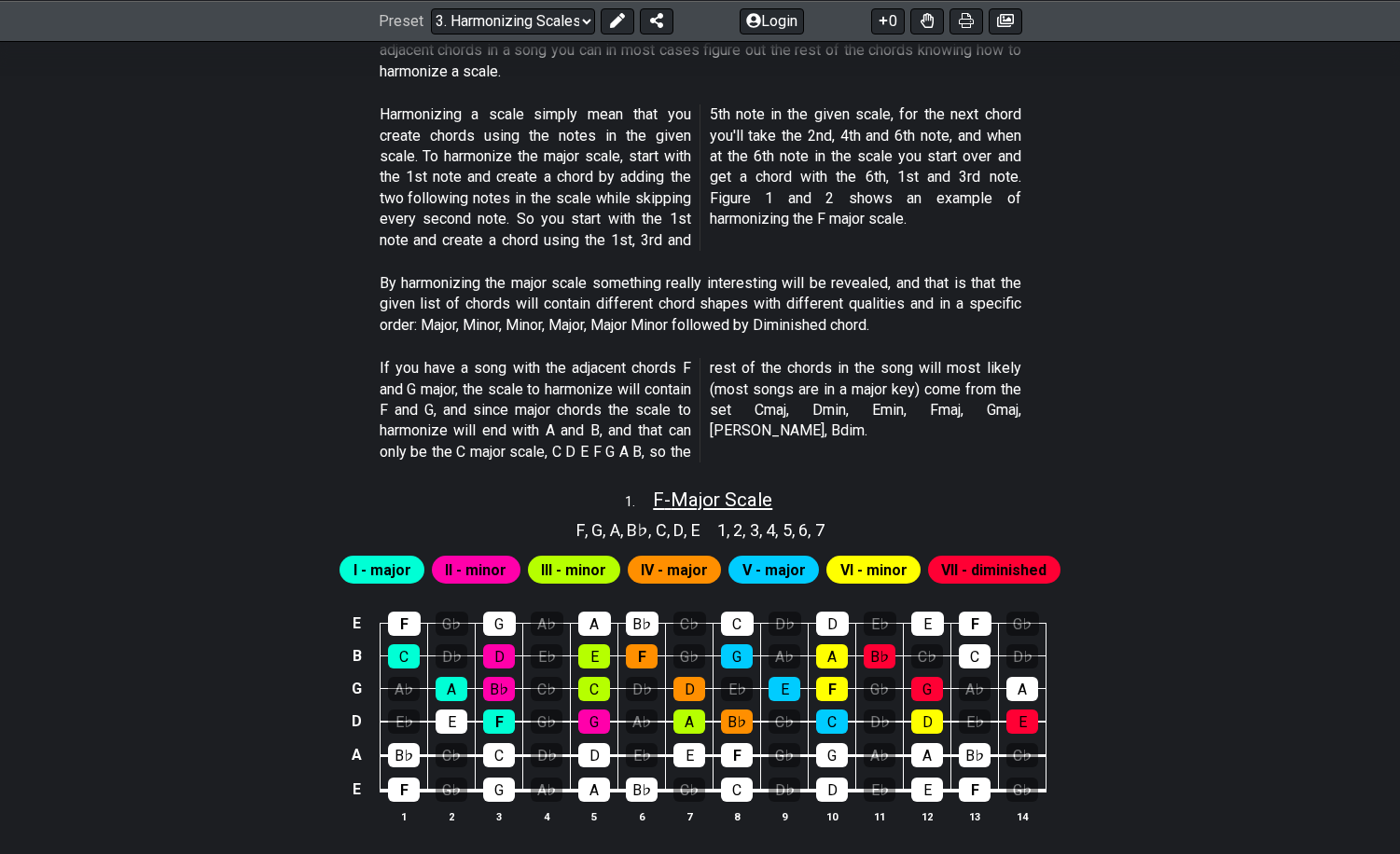
click at [712, 497] on span "F - Major Scale" at bounding box center [712, 499] width 119 height 22
select select "F"
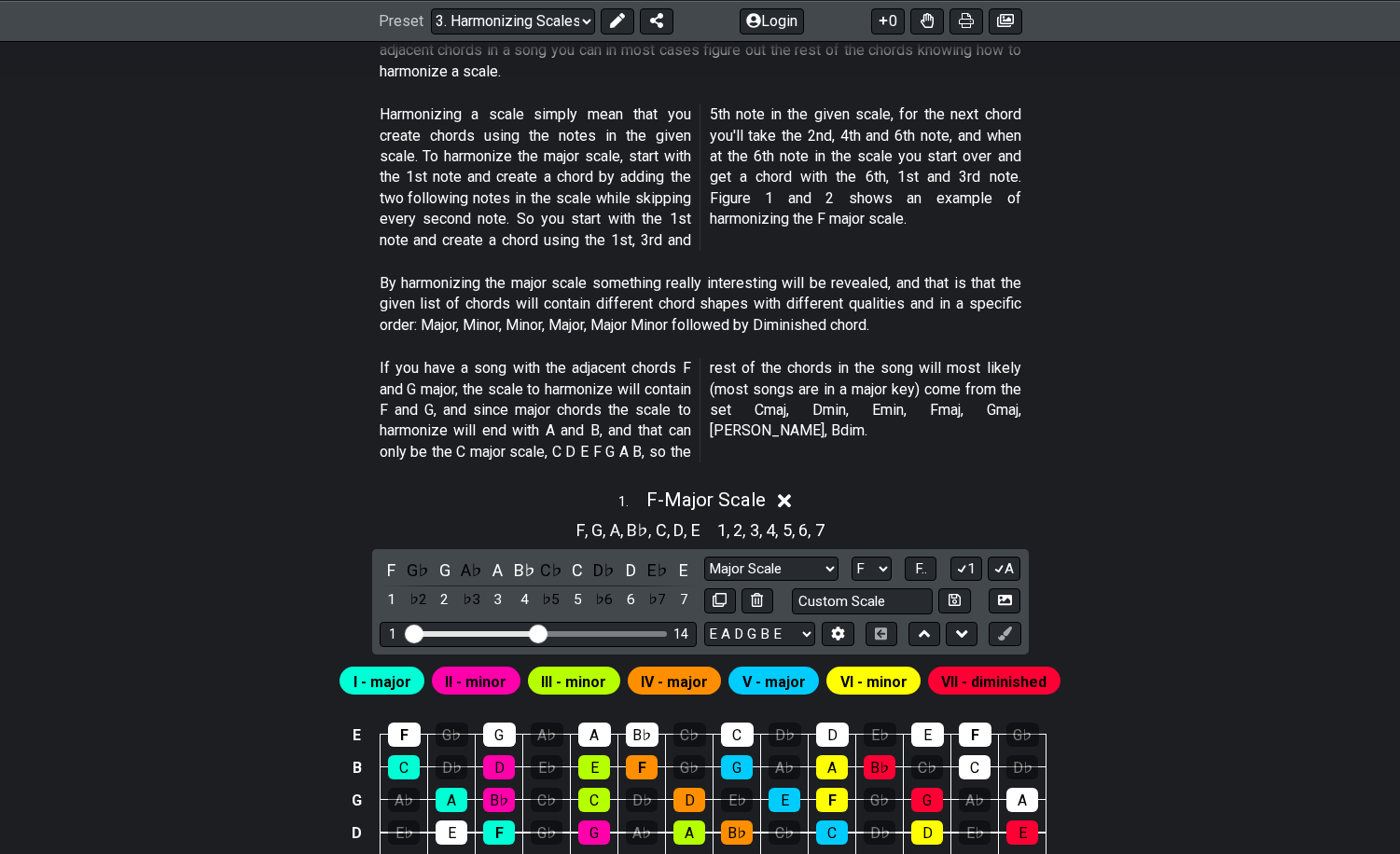
click at [788, 503] on icon at bounding box center [785, 500] width 14 height 14
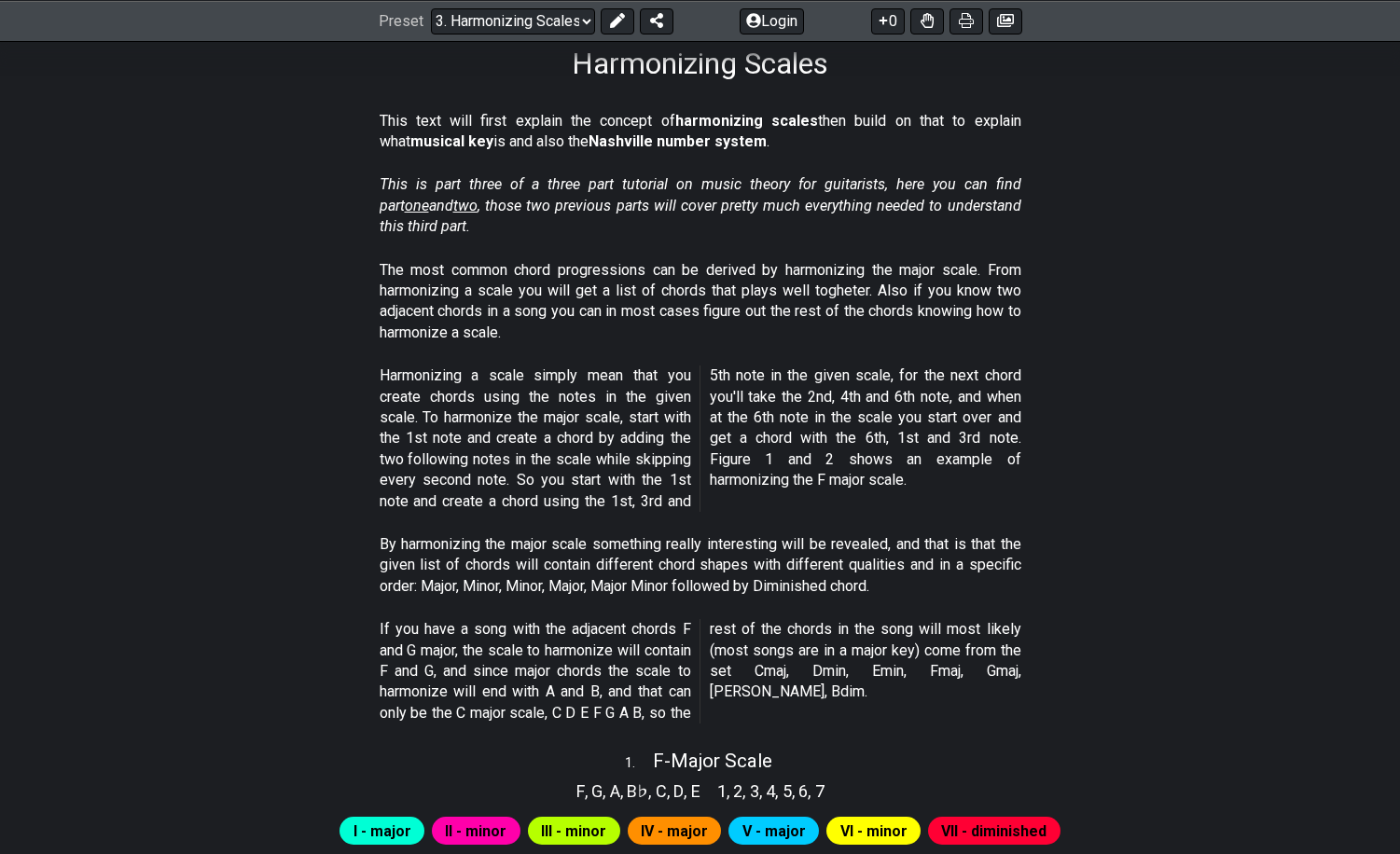
scroll to position [292, 0]
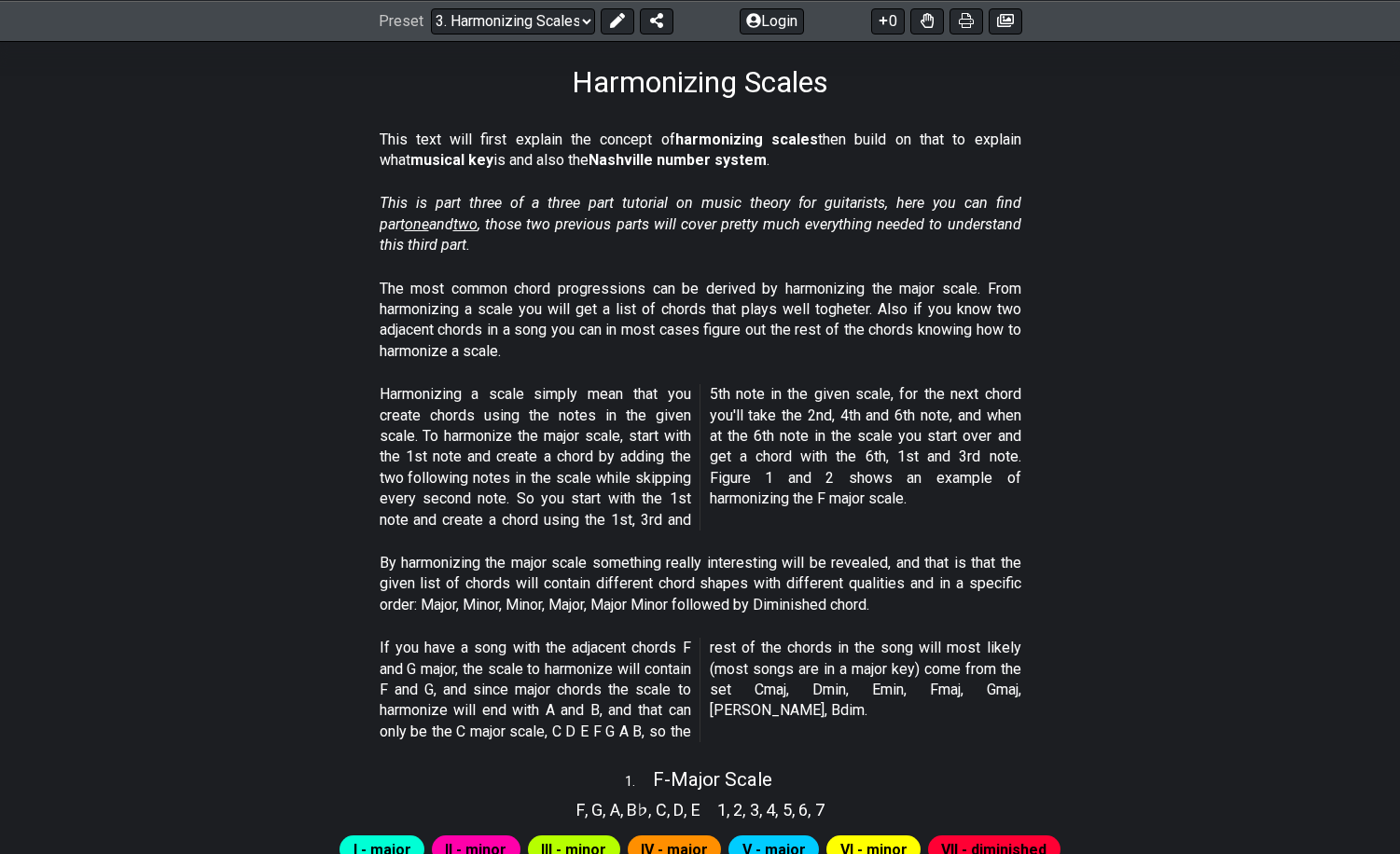
click at [818, 475] on p "Harmonizing a scale simply mean that you create chords using the notes in the g…" at bounding box center [700, 458] width 642 height 147
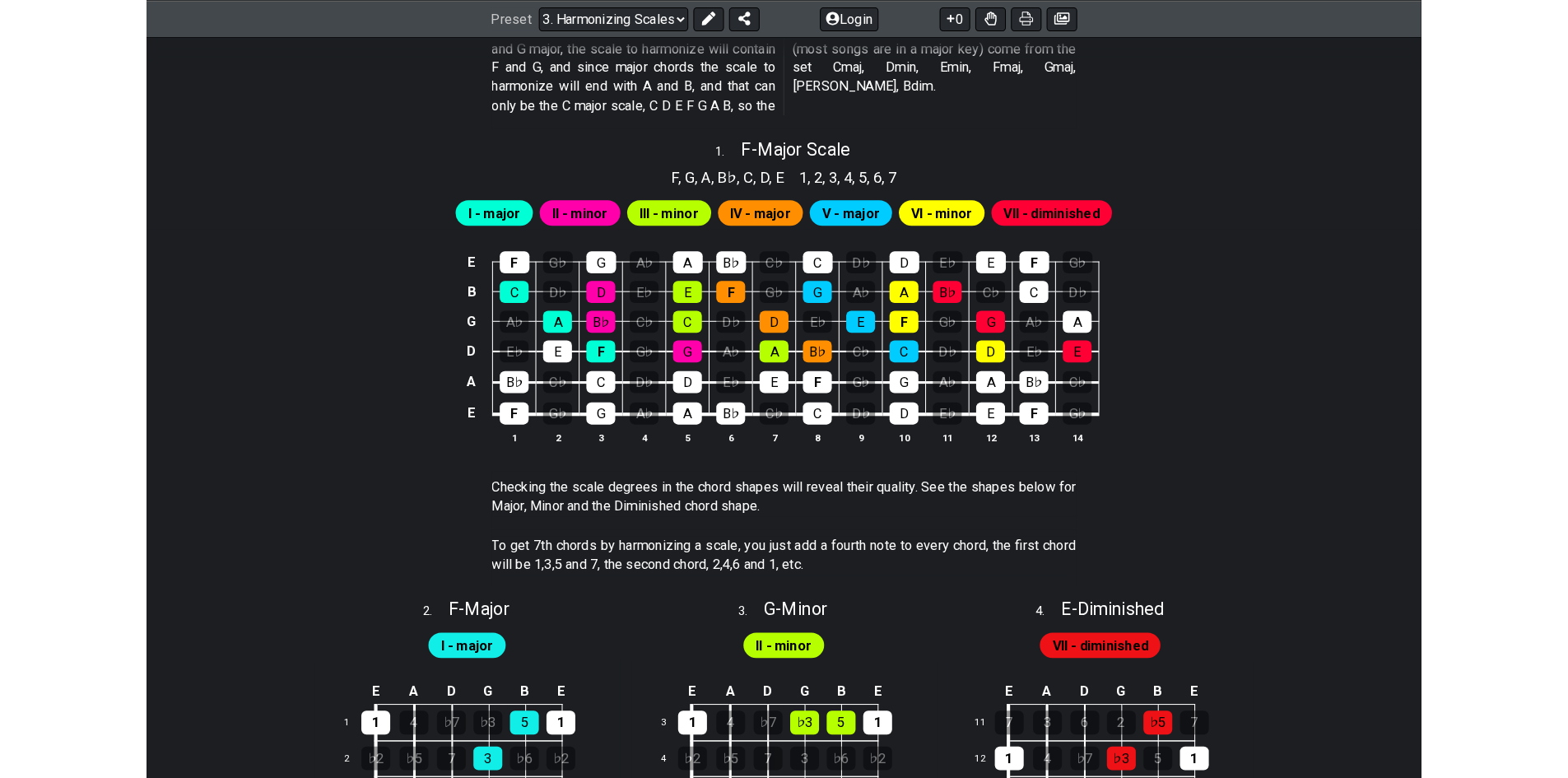
scroll to position [752, 0]
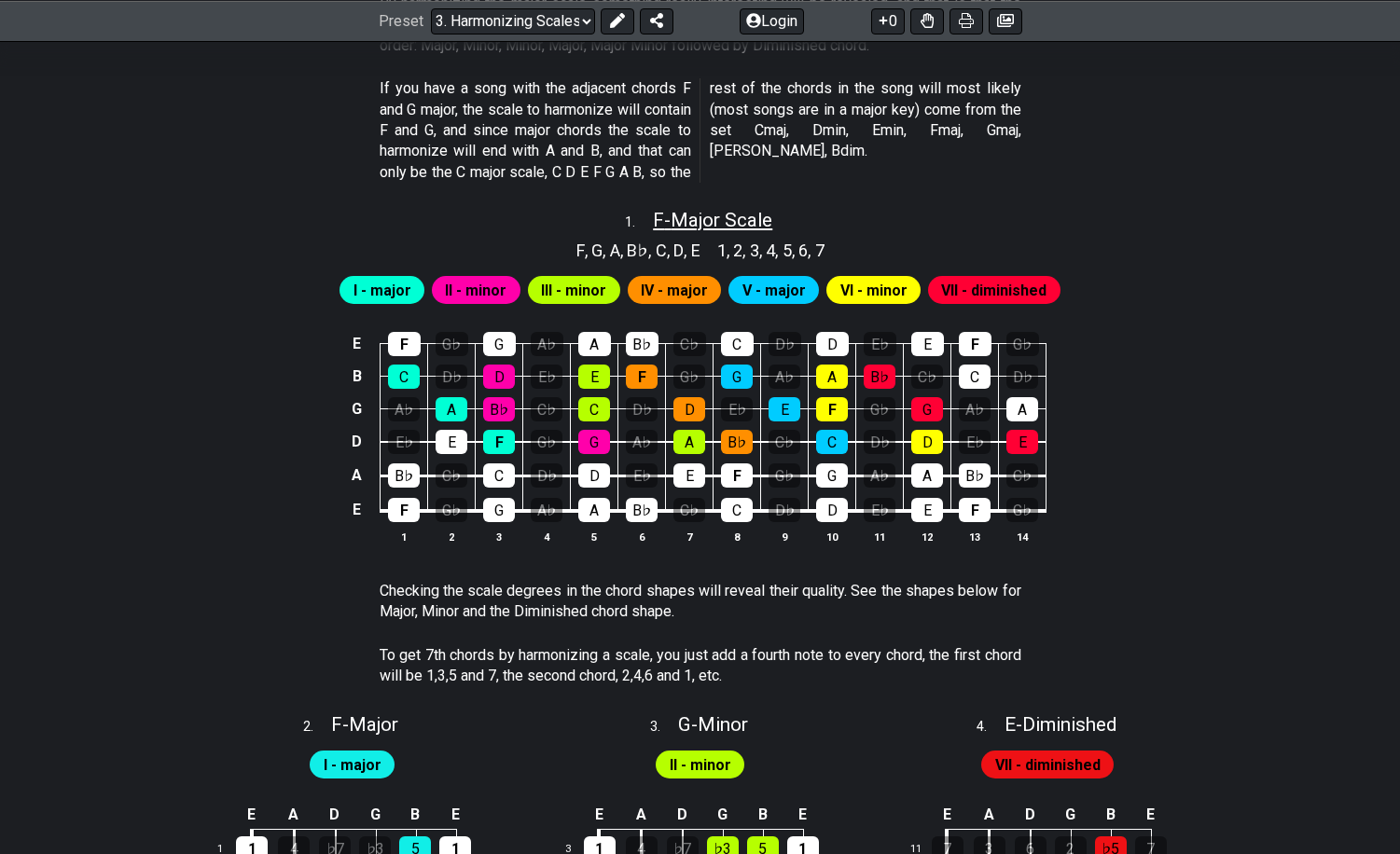
click at [745, 216] on span "F - Major Scale" at bounding box center [712, 219] width 119 height 22
select select "F"
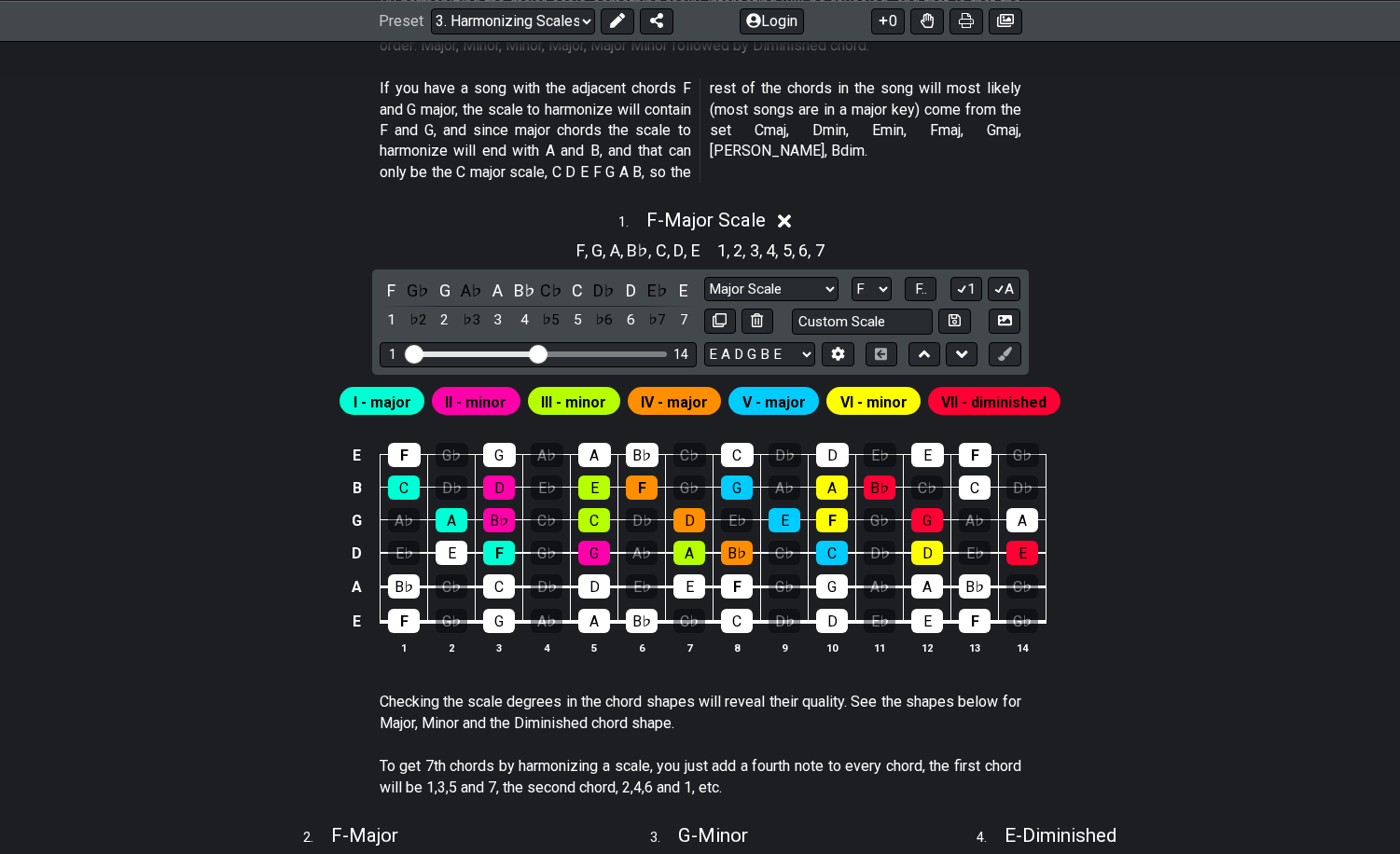
click at [791, 221] on icon at bounding box center [785, 221] width 14 height 14
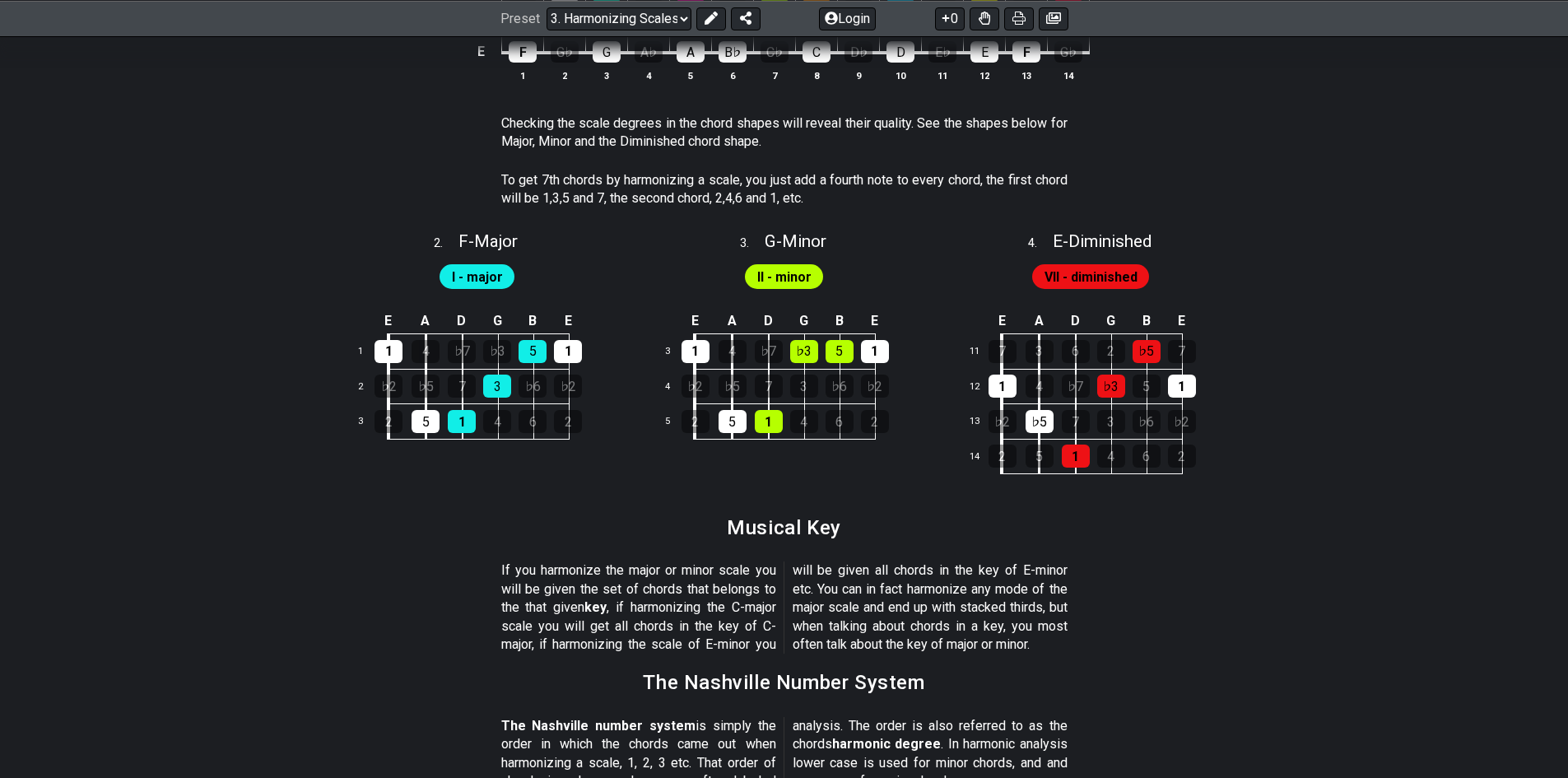
scroll to position [1151, 0]
